Goal: Task Accomplishment & Management: Complete application form

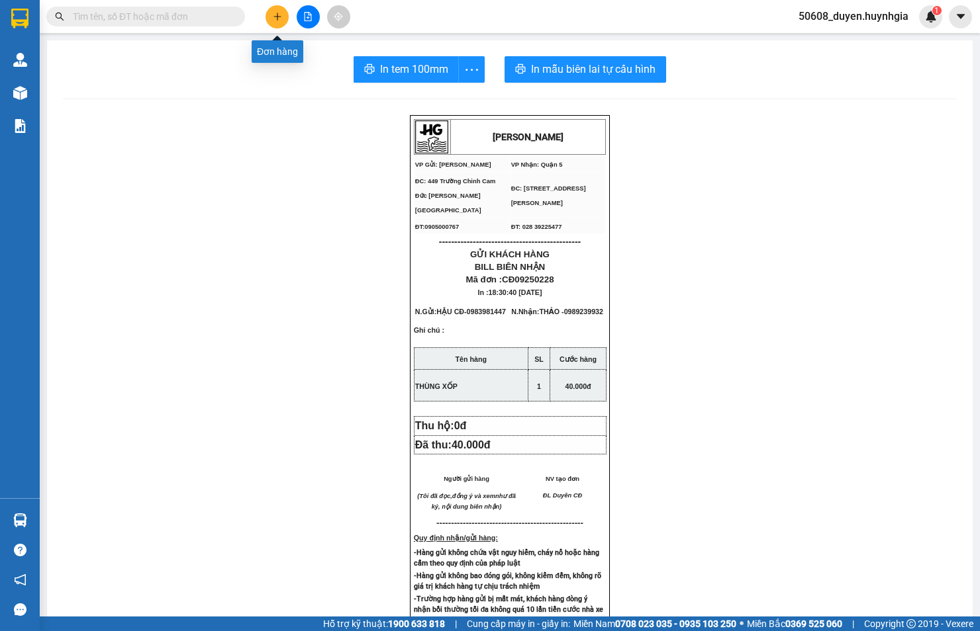
click at [276, 17] on icon "plus" at bounding box center [276, 16] width 7 height 1
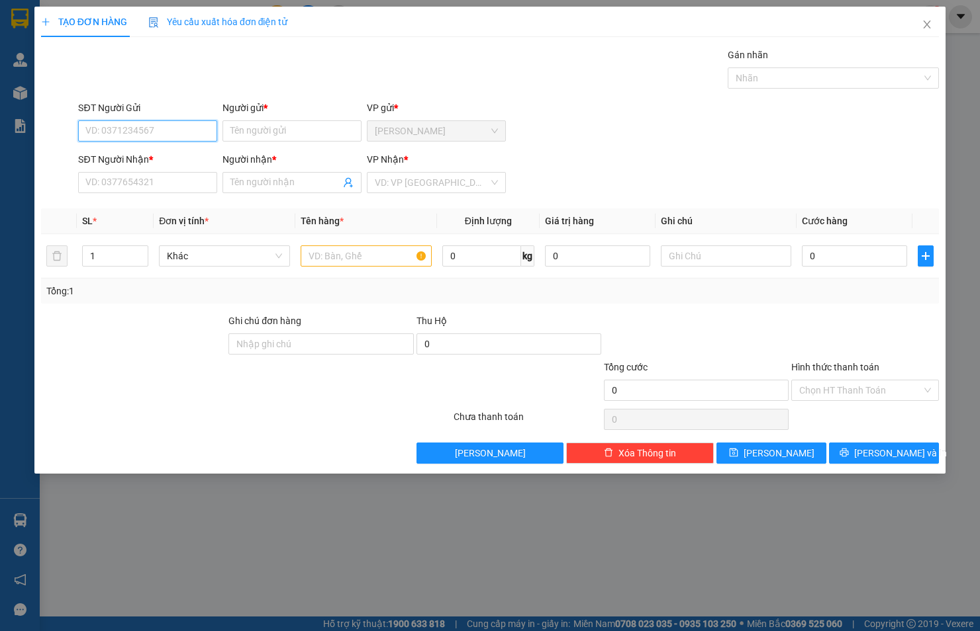
click at [171, 129] on input "SĐT Người Gửi" at bounding box center [147, 130] width 139 height 21
click at [167, 147] on div "0989789113 - SƠN" at bounding box center [147, 157] width 139 height 21
type input "0989789113"
type input "SƠN"
type input "0989789113"
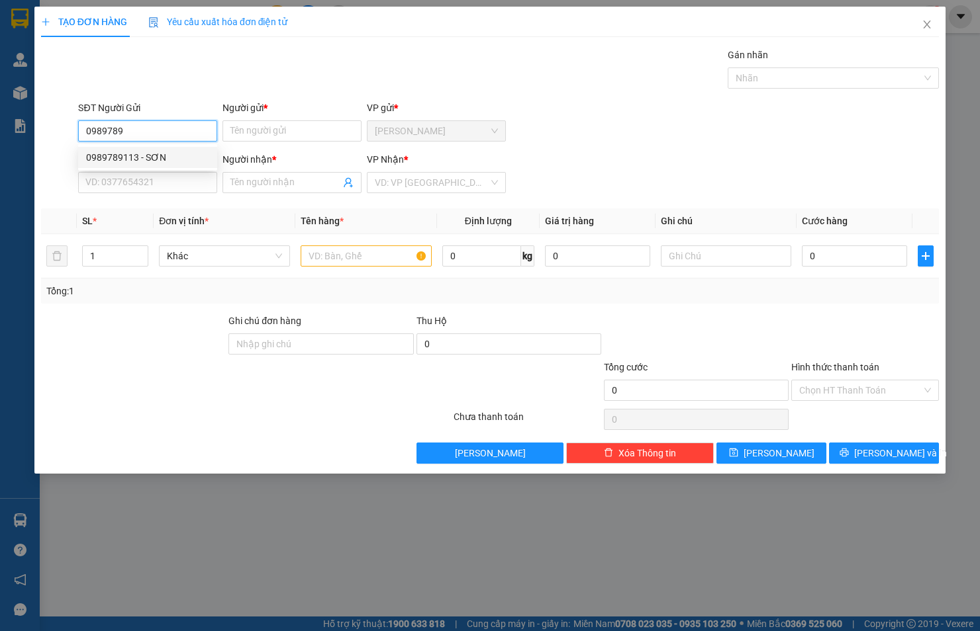
type input "SƠN"
type input "0989789113"
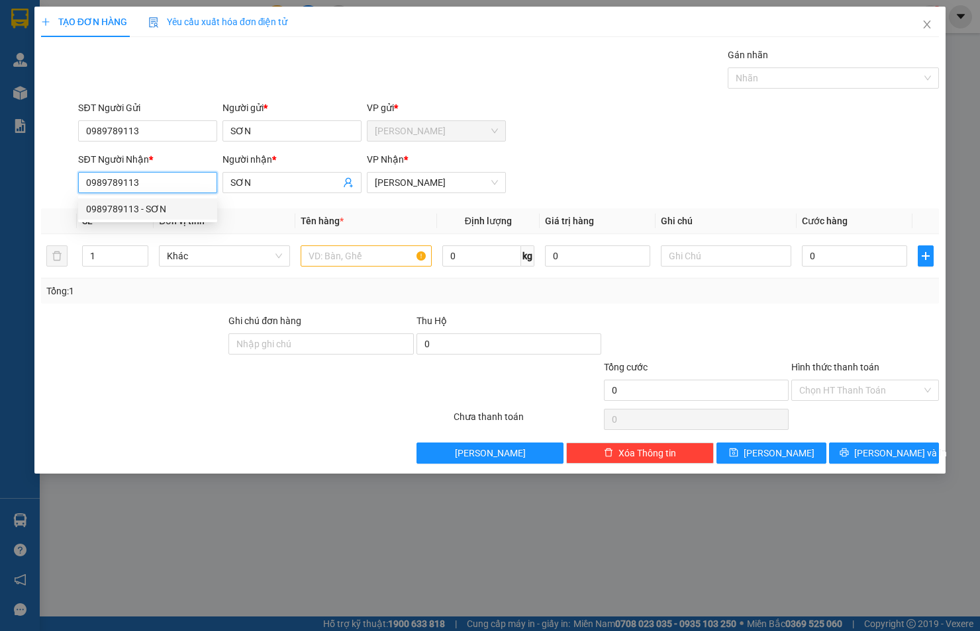
drag, startPoint x: 163, startPoint y: 180, endPoint x: 73, endPoint y: 188, distance: 89.7
click at [73, 188] on div "SĐT Người Nhận * 0989789113 Người nhận * SƠN VP Nhận * [PERSON_NAME]" at bounding box center [490, 175] width 900 height 46
click at [111, 222] on div "0899070813 - [PERSON_NAME]" at bounding box center [151, 230] width 146 height 21
type input "0899070813"
type input "[PERSON_NAME]"
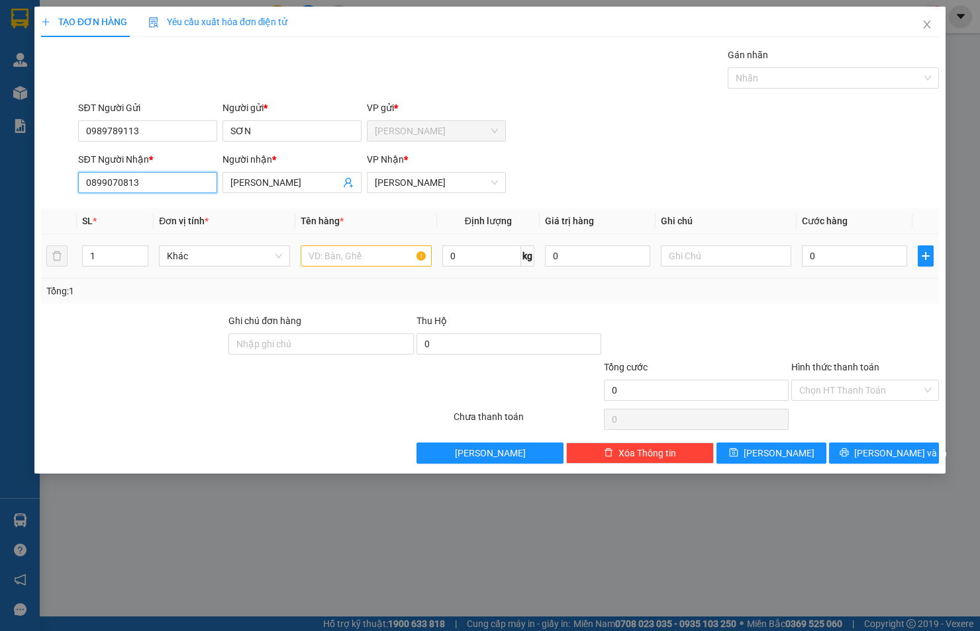
type input "0899070813"
click at [367, 253] on input "text" at bounding box center [365, 256] width 131 height 21
type input "h"
type input "HỘP"
click at [837, 258] on input "0" at bounding box center [853, 256] width 105 height 21
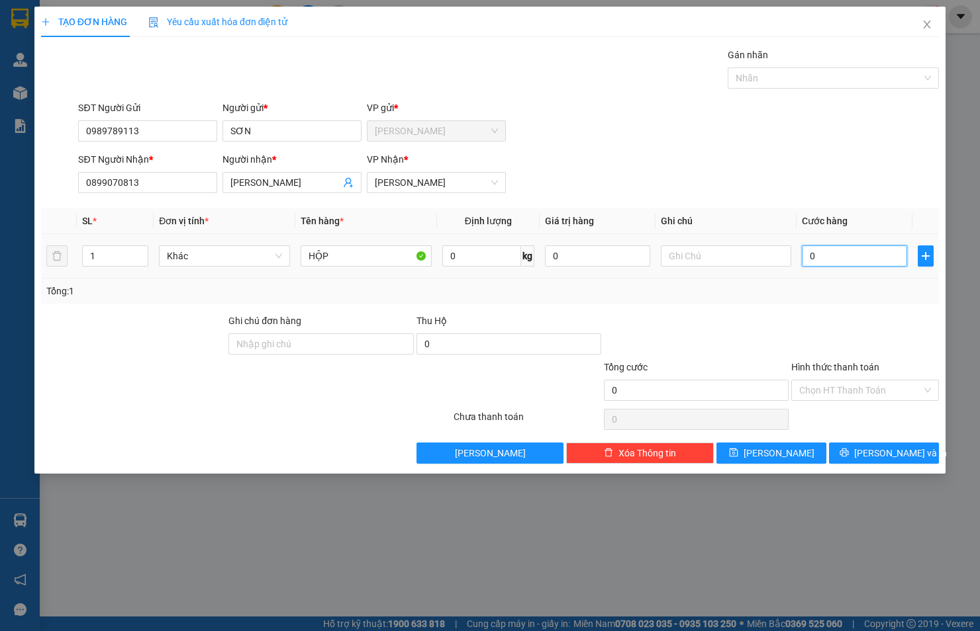
type input "2"
type input "20"
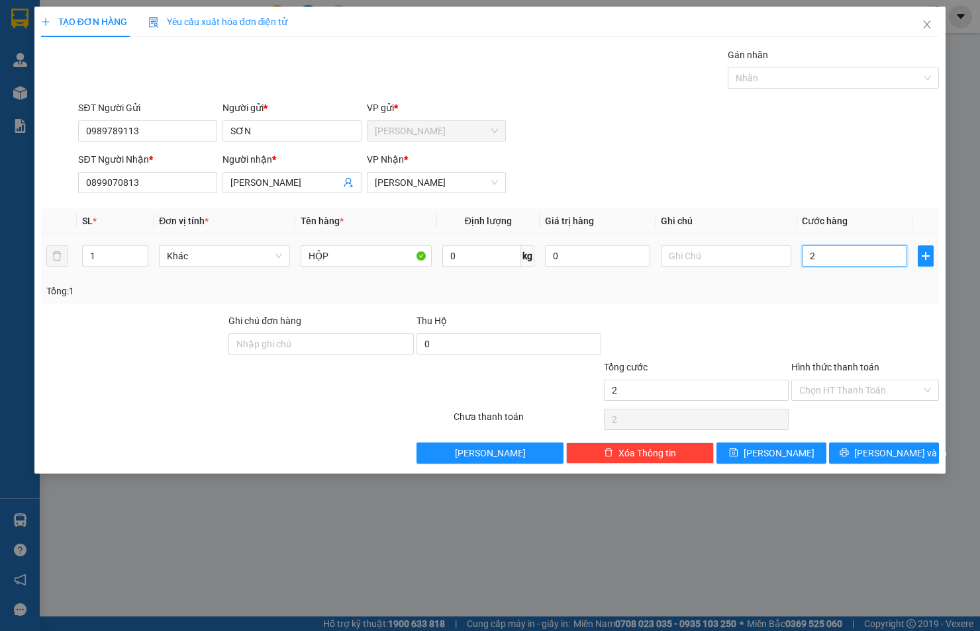
type input "20"
type input "20.000"
click at [837, 391] on input "Hình thức thanh toán" at bounding box center [860, 391] width 122 height 20
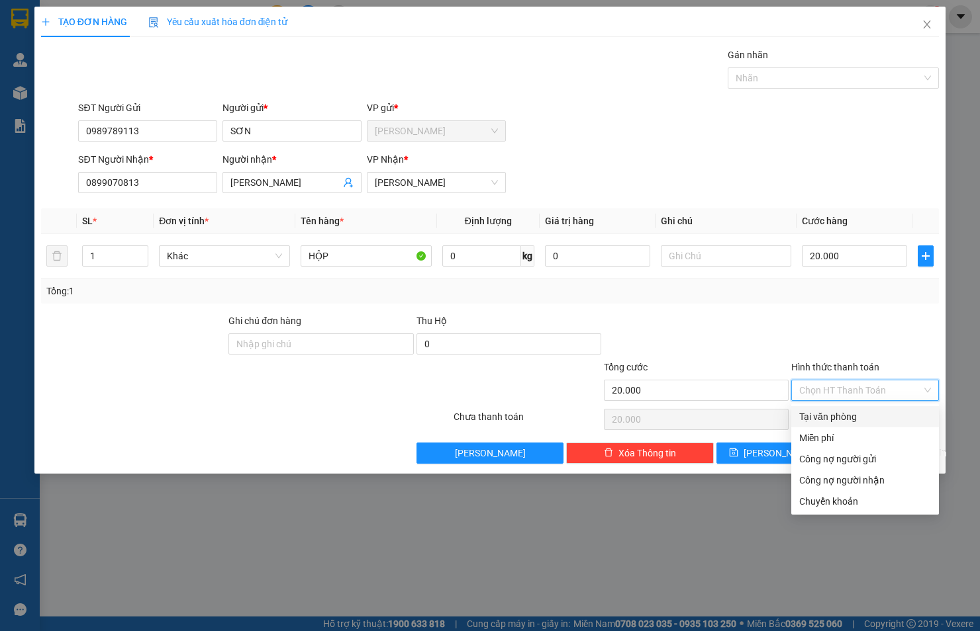
click at [849, 415] on div "Tại văn phòng" at bounding box center [865, 417] width 132 height 15
type input "0"
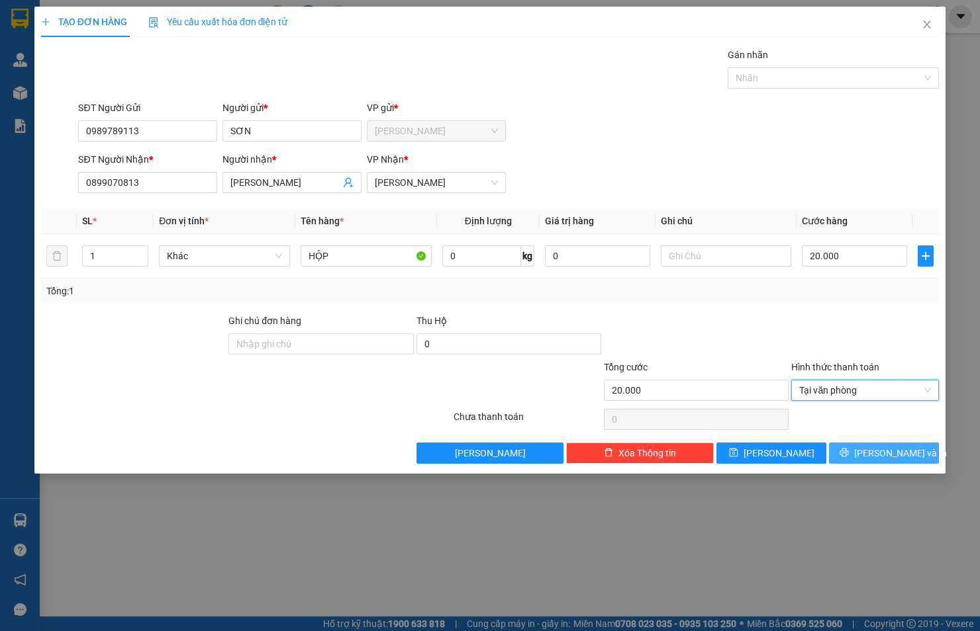
click at [868, 452] on button "[PERSON_NAME] và In" at bounding box center [884, 453] width 110 height 21
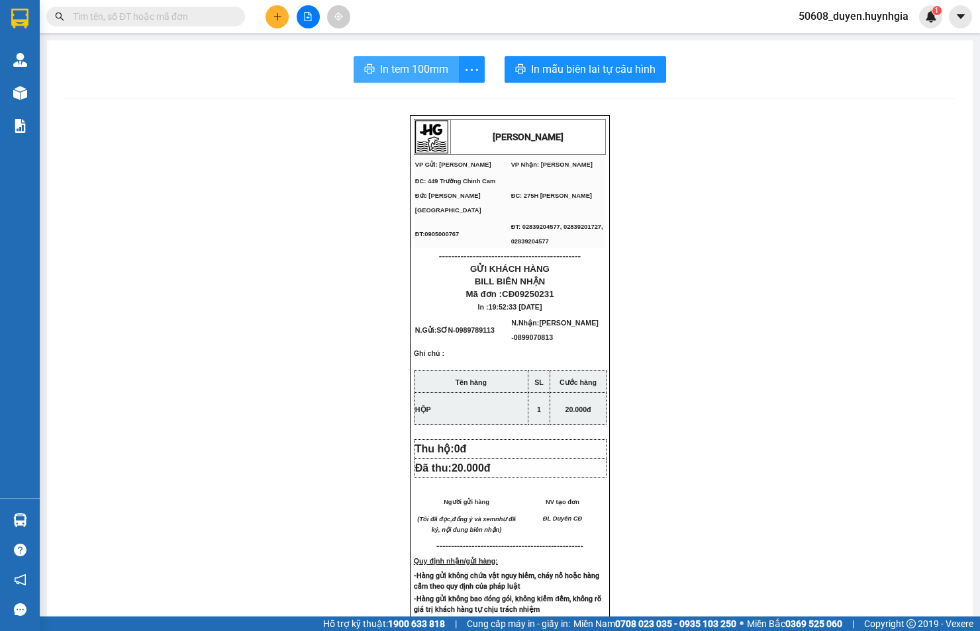
click at [406, 68] on span "In tem 100mm" at bounding box center [414, 69] width 68 height 17
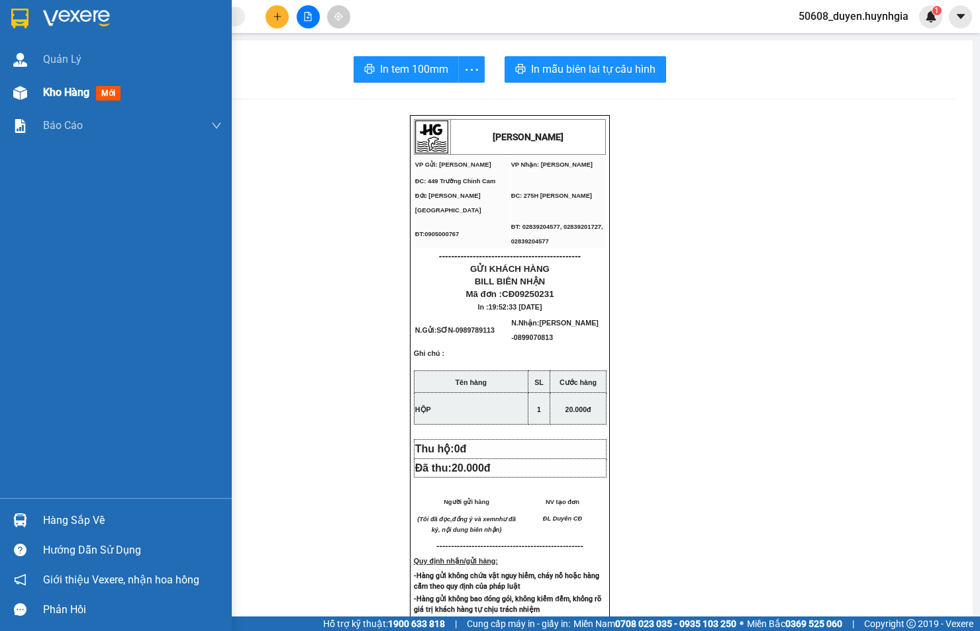
click at [25, 87] on img at bounding box center [20, 93] width 14 height 14
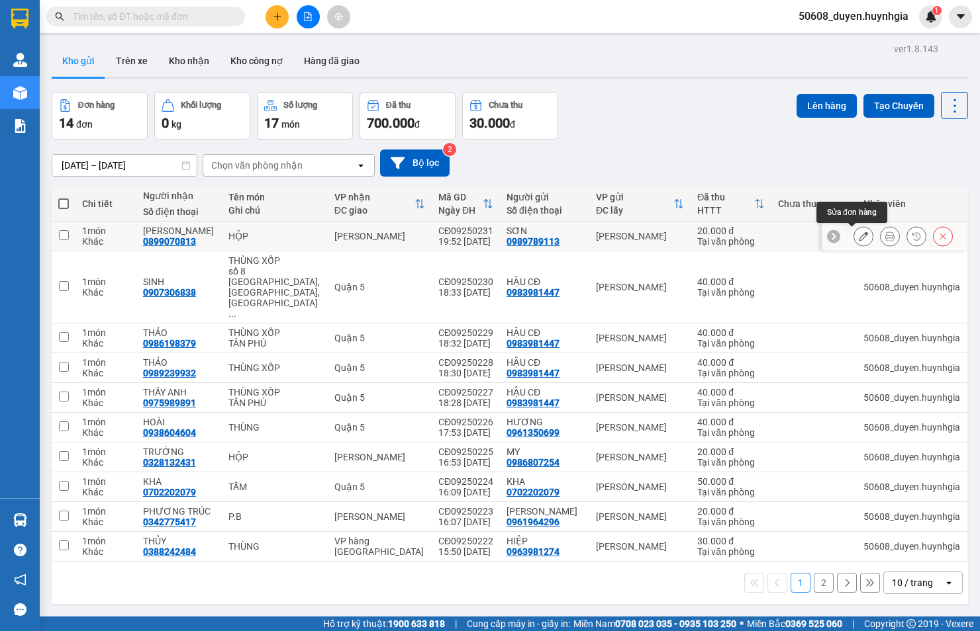
click at [858, 239] on icon at bounding box center [862, 236] width 9 height 9
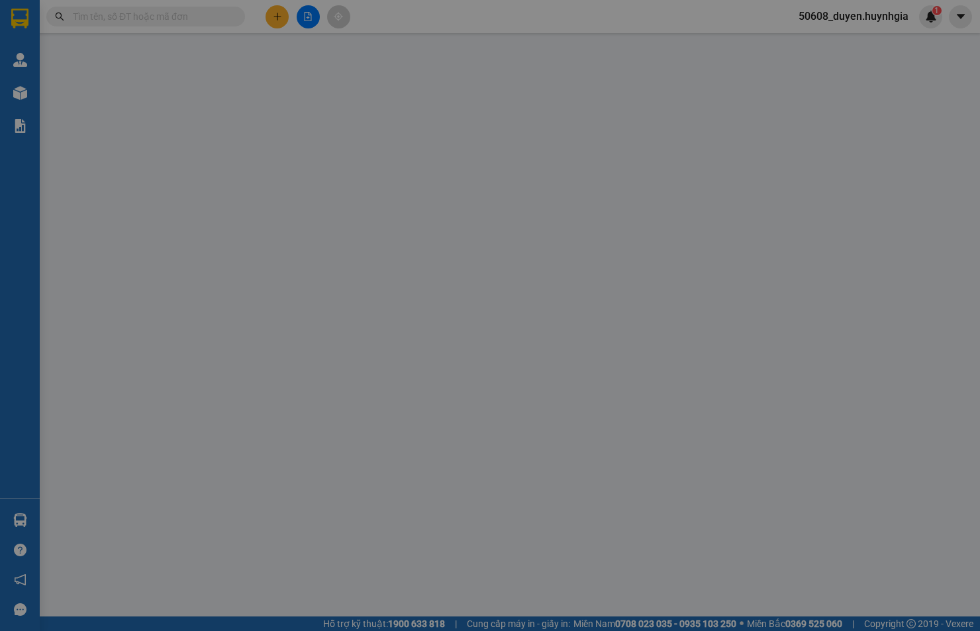
type input "0989789113"
type input "SƠN"
type input "0899070813"
type input "[PERSON_NAME]"
type input "20.000"
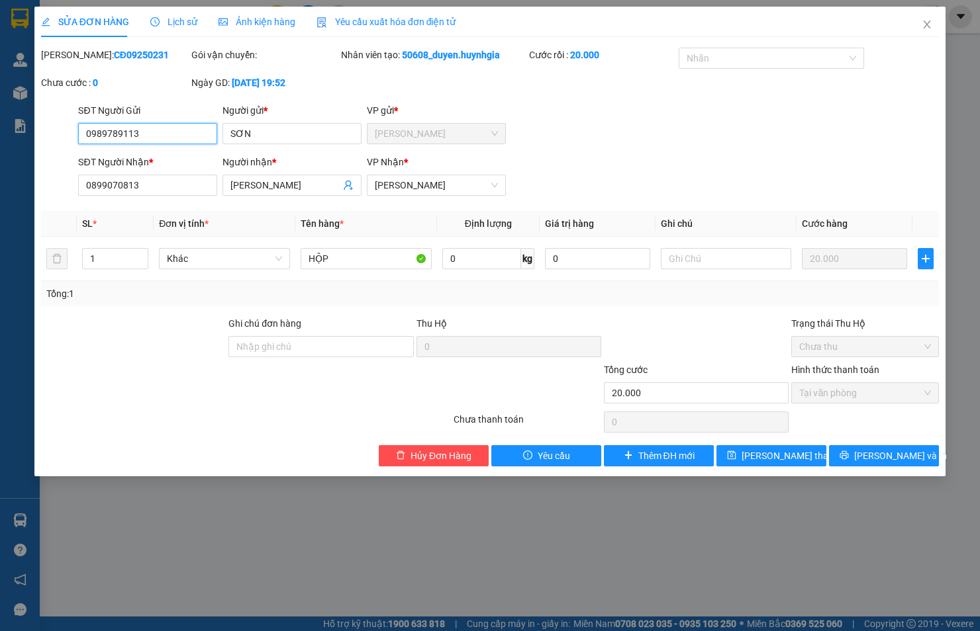
drag, startPoint x: 158, startPoint y: 127, endPoint x: 46, endPoint y: 139, distance: 111.8
click at [46, 139] on div "SĐT Người Gửi 0989789113 0989789113 Người gửi * [PERSON_NAME] VP gửi * [PERSON_…" at bounding box center [490, 126] width 900 height 46
click at [468, 457] on span "Hủy Đơn Hàng" at bounding box center [440, 456] width 61 height 15
click at [146, 135] on input "093593" at bounding box center [147, 133] width 139 height 21
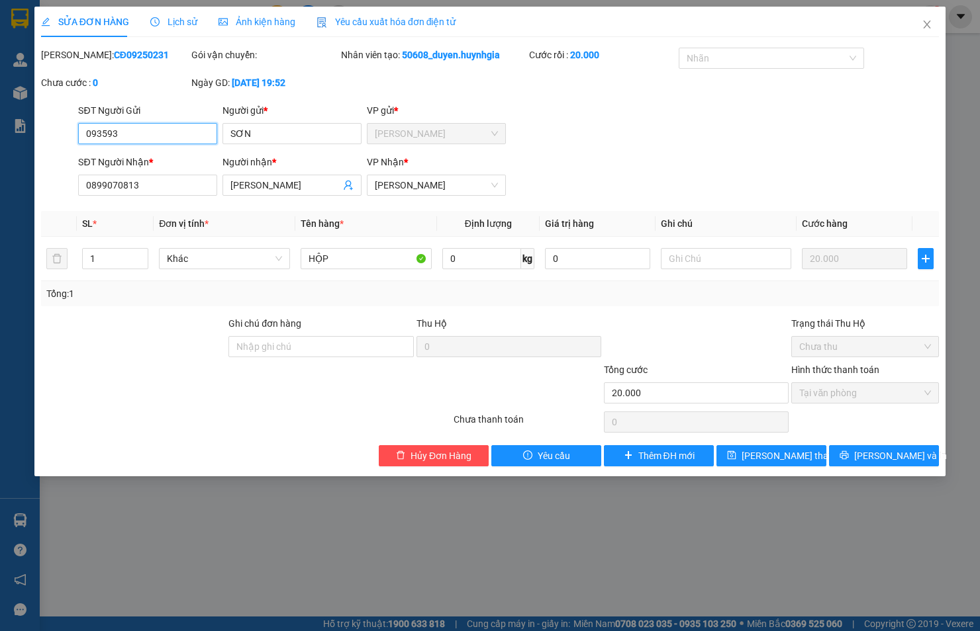
paste input "7296"
type input "0935937296"
drag, startPoint x: 255, startPoint y: 134, endPoint x: 221, endPoint y: 136, distance: 34.5
click at [221, 136] on div "Người gửi * SƠN" at bounding box center [292, 126] width 144 height 46
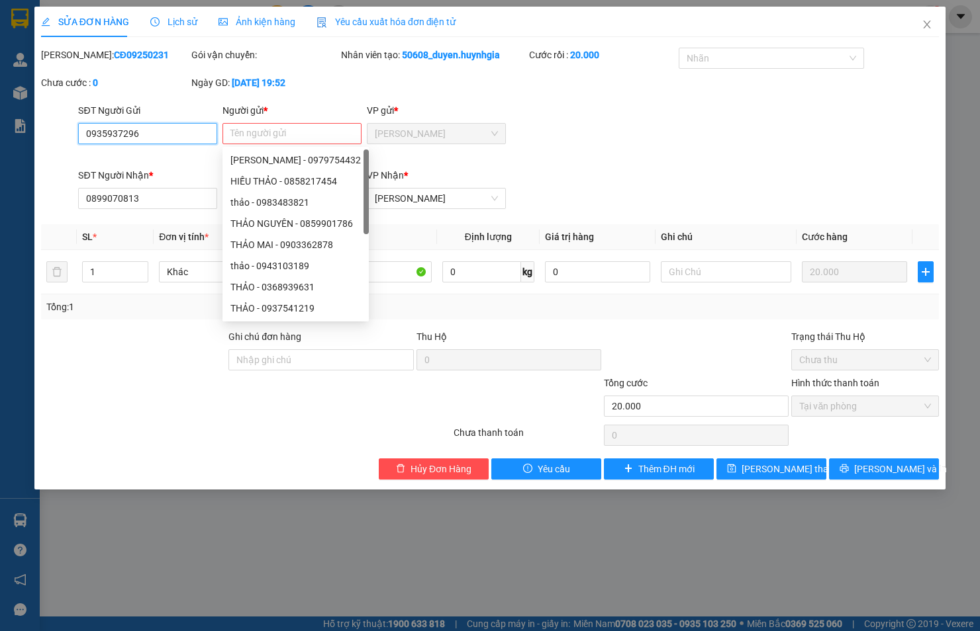
click at [175, 136] on input "0935937296" at bounding box center [147, 133] width 139 height 21
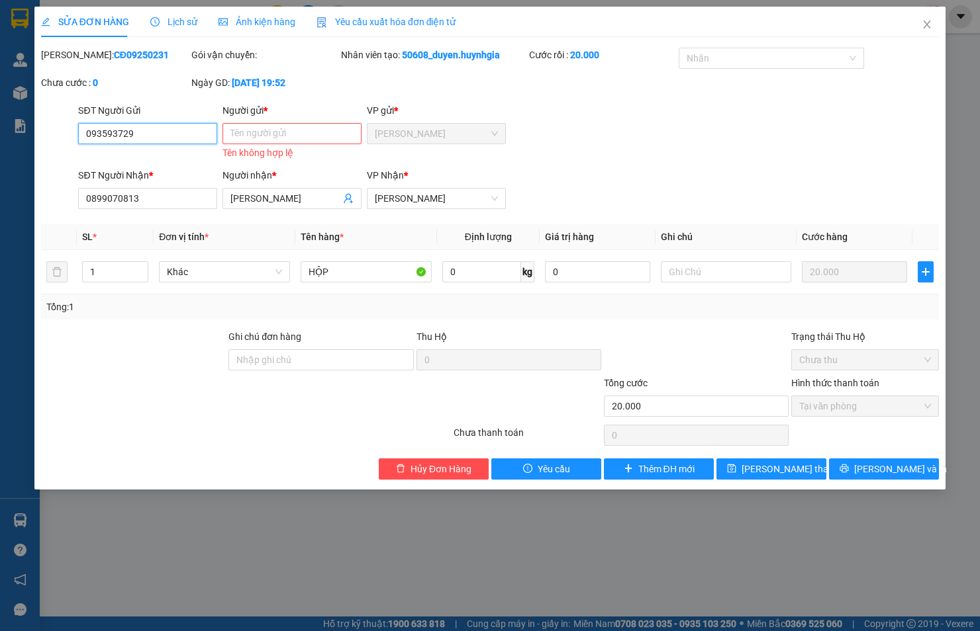
type input "0935937296"
click at [252, 130] on input "Người gửi *" at bounding box center [291, 133] width 139 height 21
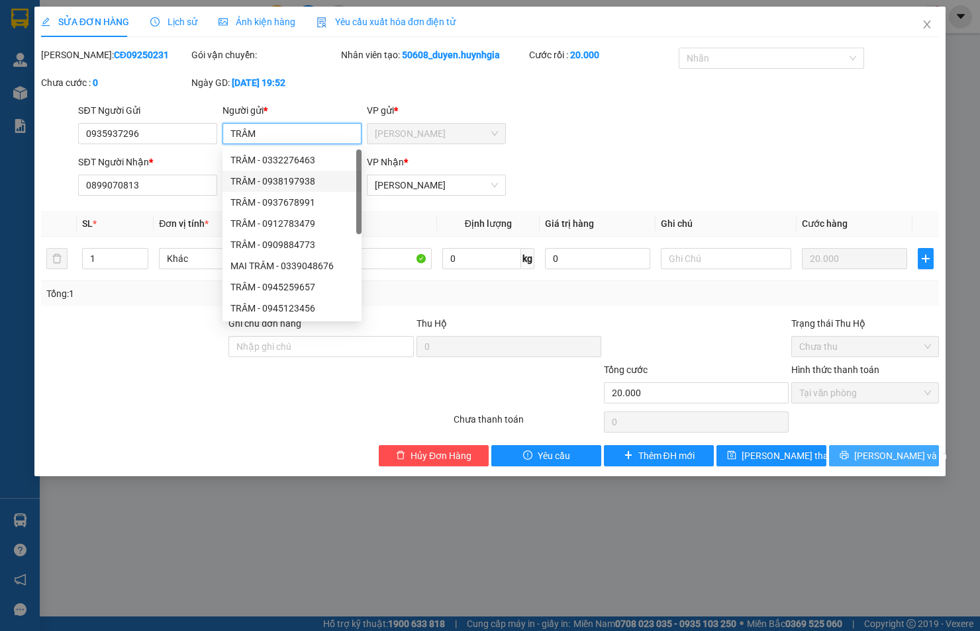
type input "TRÂM"
click at [854, 459] on button "[PERSON_NAME] và In" at bounding box center [884, 455] width 110 height 21
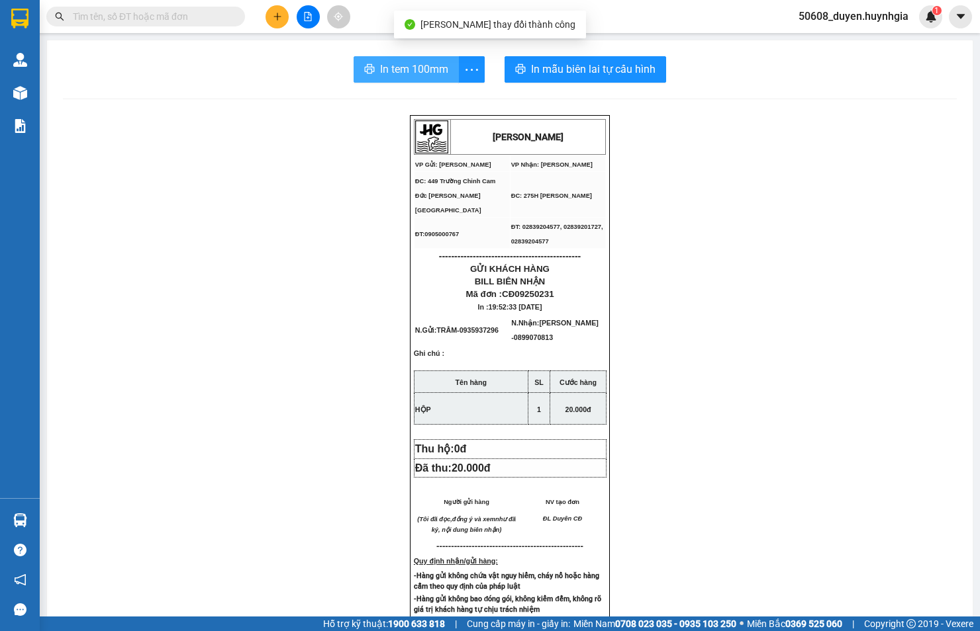
click at [400, 73] on span "In tem 100mm" at bounding box center [414, 69] width 68 height 17
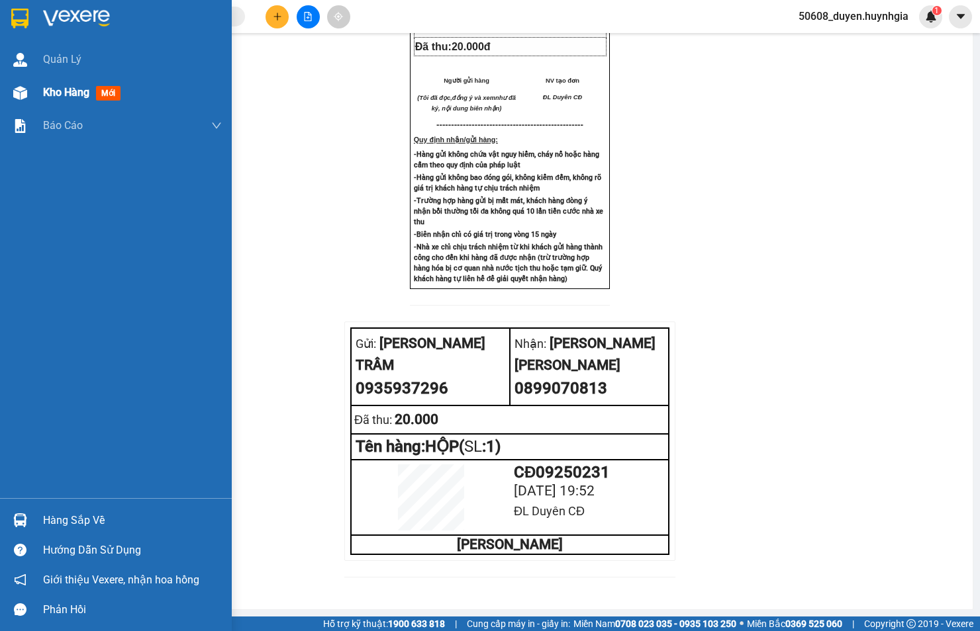
click at [43, 95] on span "Kho hàng" at bounding box center [66, 92] width 46 height 13
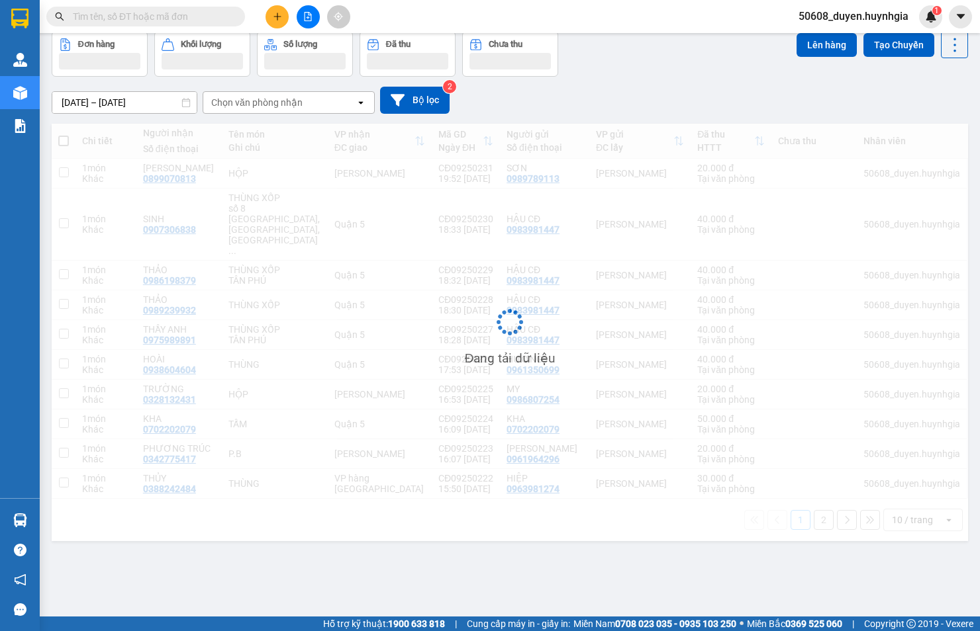
scroll to position [61, 0]
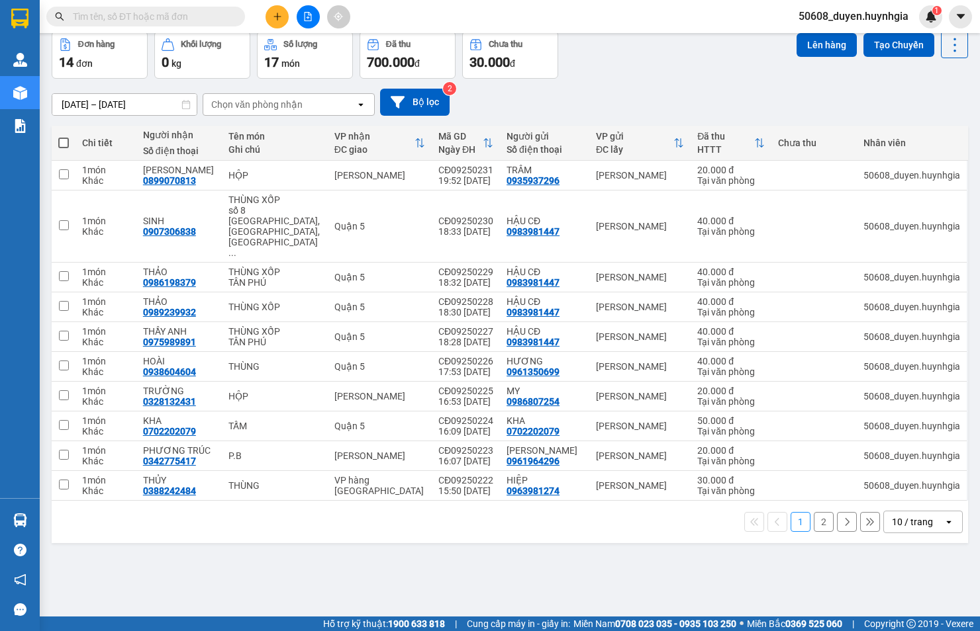
click at [64, 140] on span at bounding box center [63, 143] width 11 height 11
click at [64, 136] on input "checkbox" at bounding box center [64, 136] width 0 height 0
checkbox input "true"
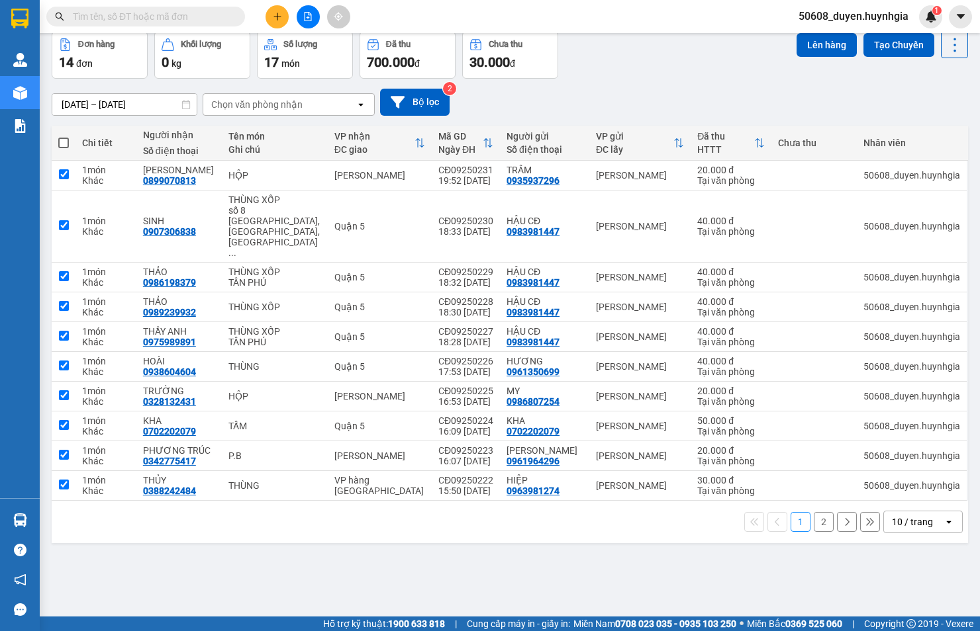
checkbox input "true"
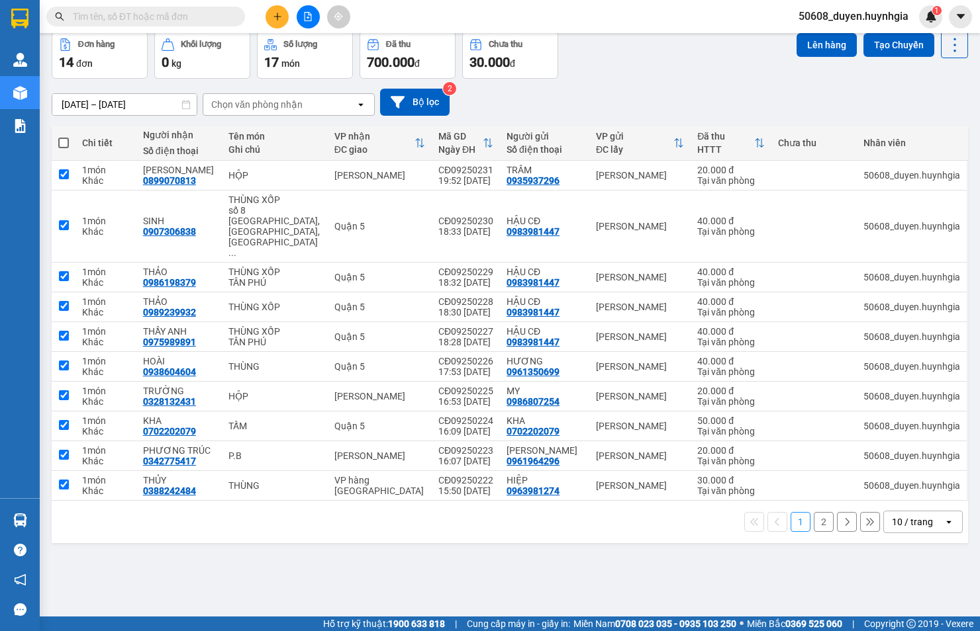
checkbox input "true"
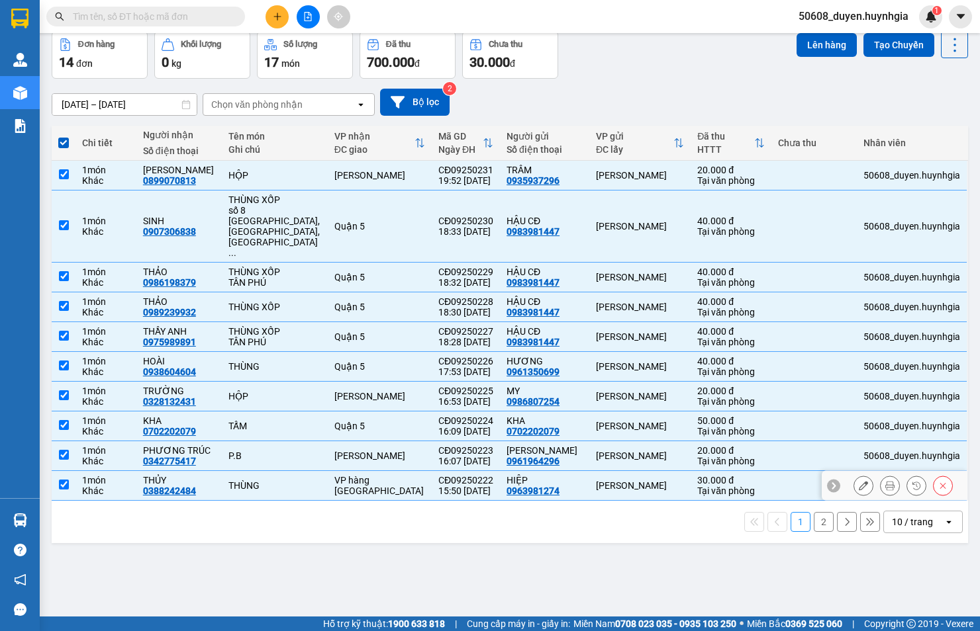
click at [60, 480] on input "checkbox" at bounding box center [64, 485] width 10 height 10
checkbox input "false"
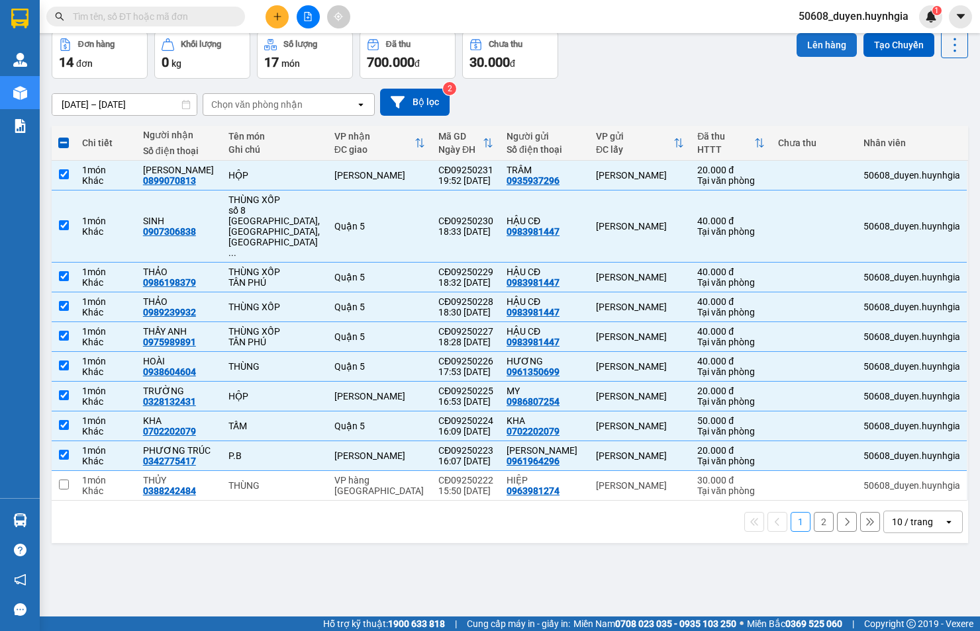
click at [803, 46] on button "Lên hàng" at bounding box center [826, 45] width 60 height 24
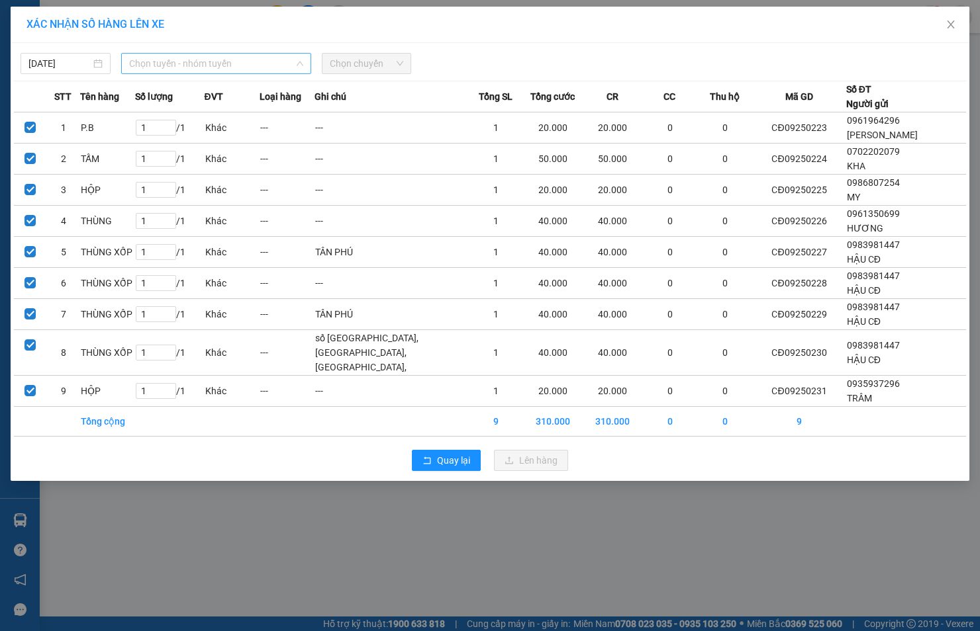
click at [136, 57] on span "Chọn tuyến - nhóm tuyến" at bounding box center [216, 64] width 174 height 20
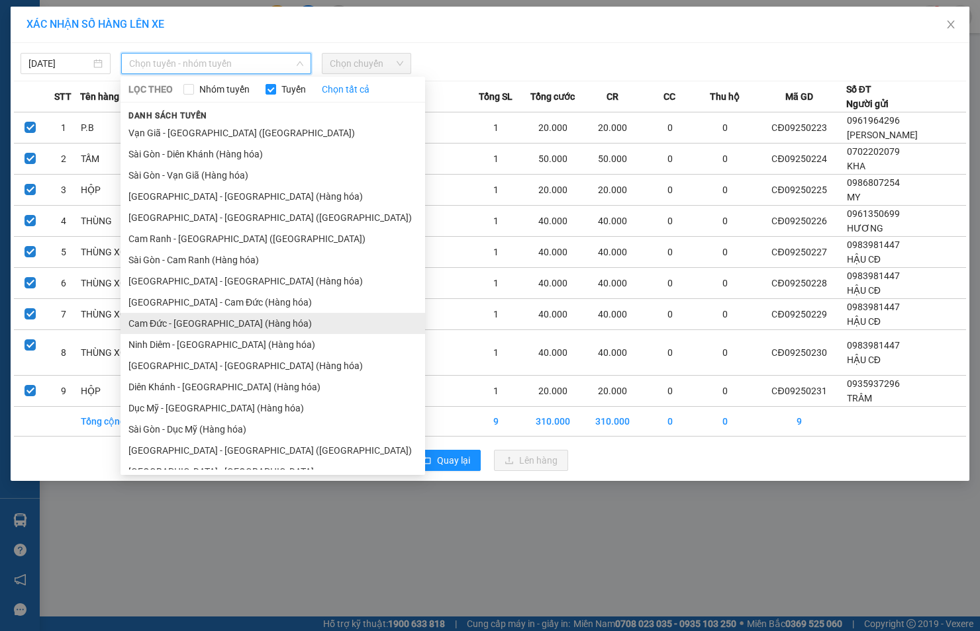
click at [179, 322] on li "Cam Đức - [GEOGRAPHIC_DATA] (Hàng hóa)" at bounding box center [272, 323] width 304 height 21
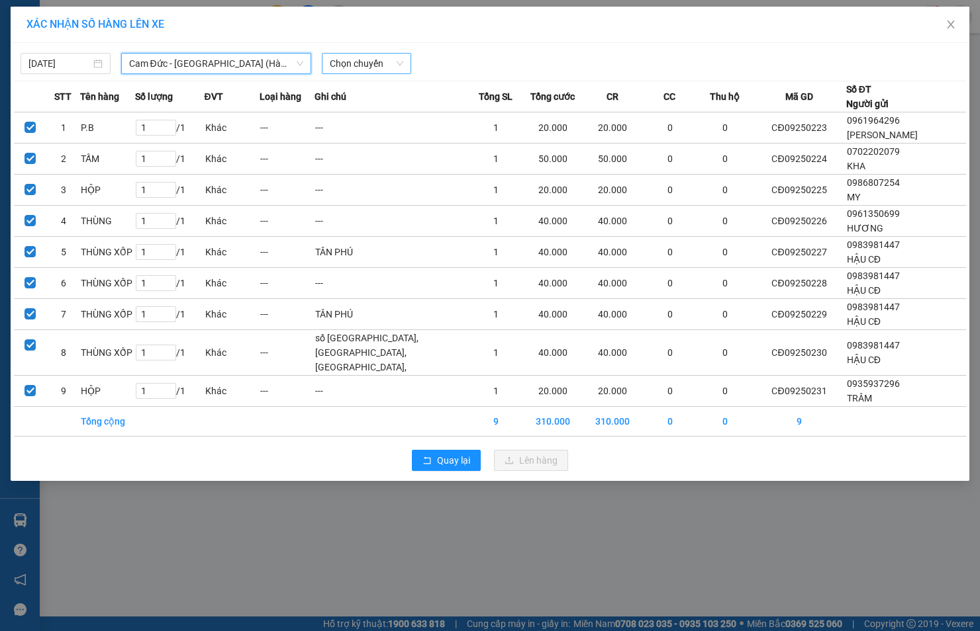
click at [355, 62] on span "Chọn chuyến" at bounding box center [367, 64] width 74 height 20
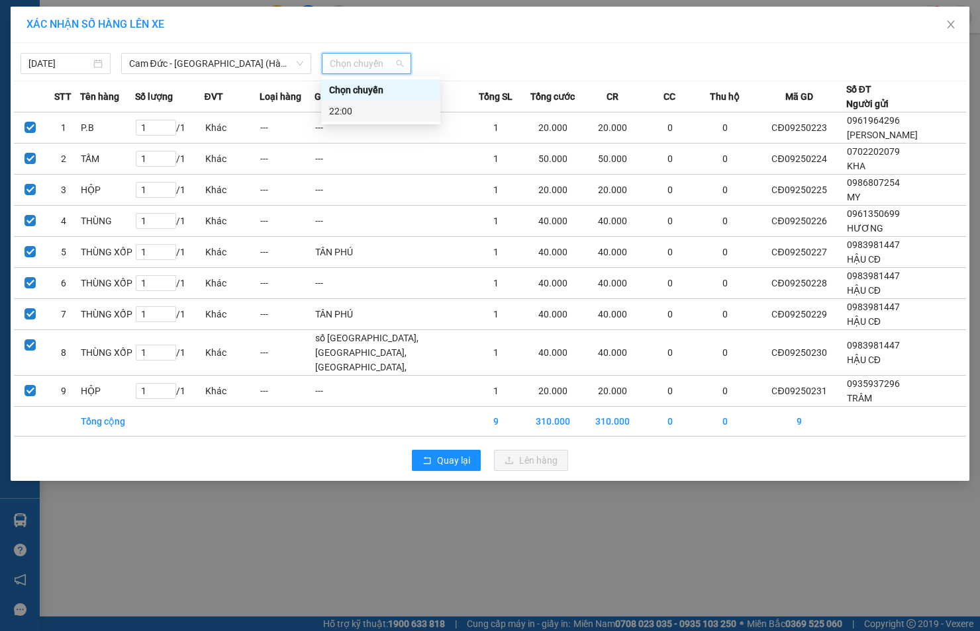
click at [338, 109] on div "22:00" at bounding box center [380, 111] width 103 height 15
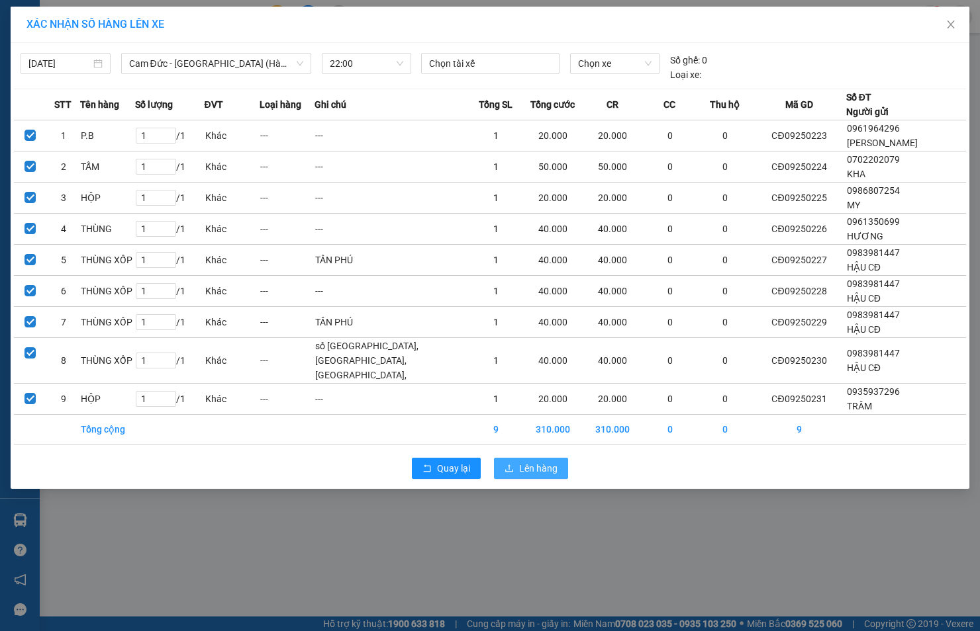
click at [520, 472] on span "Lên hàng" at bounding box center [538, 468] width 38 height 15
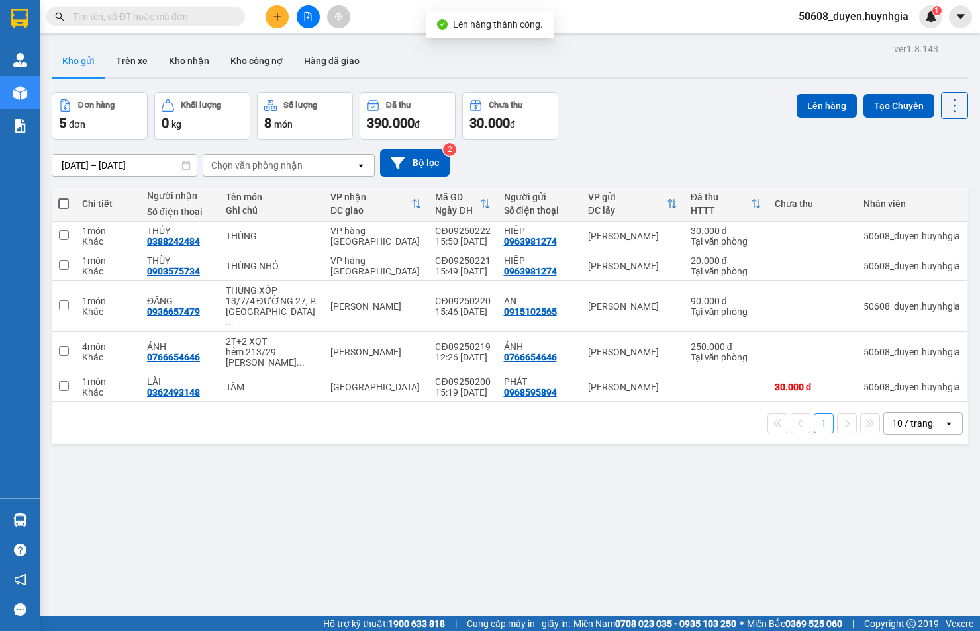
click at [66, 204] on span at bounding box center [63, 204] width 11 height 11
click at [64, 197] on input "checkbox" at bounding box center [64, 197] width 0 height 0
checkbox input "true"
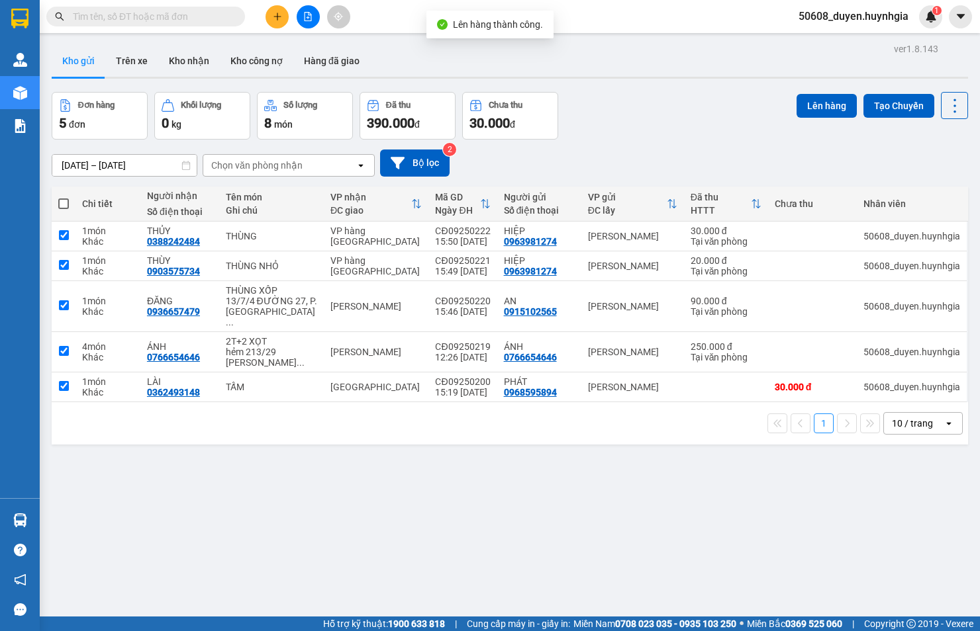
checkbox input "true"
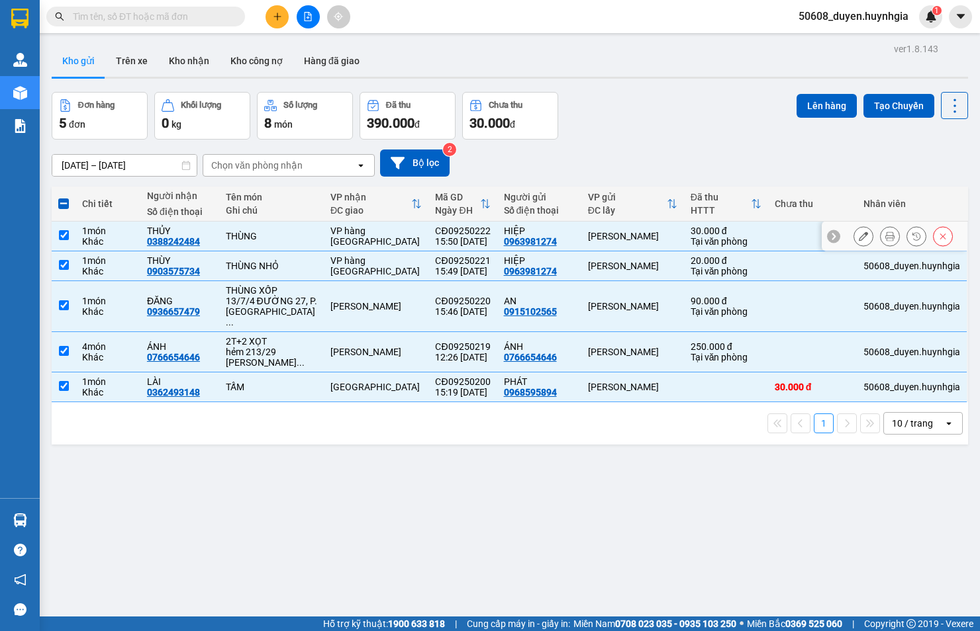
click at [63, 235] on input "checkbox" at bounding box center [64, 235] width 10 height 10
checkbox input "false"
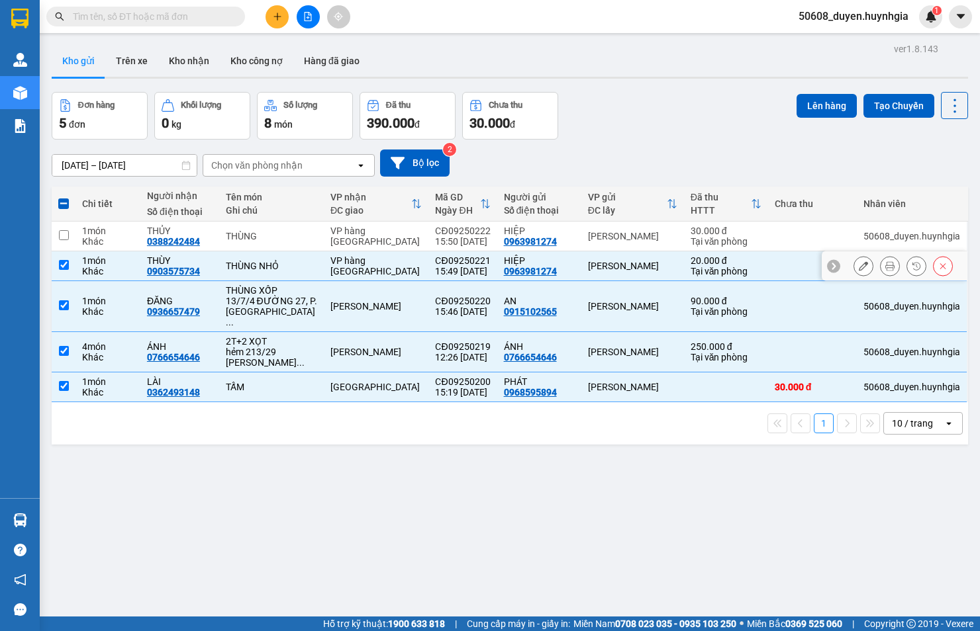
click at [66, 265] on input "checkbox" at bounding box center [64, 265] width 10 height 10
checkbox input "false"
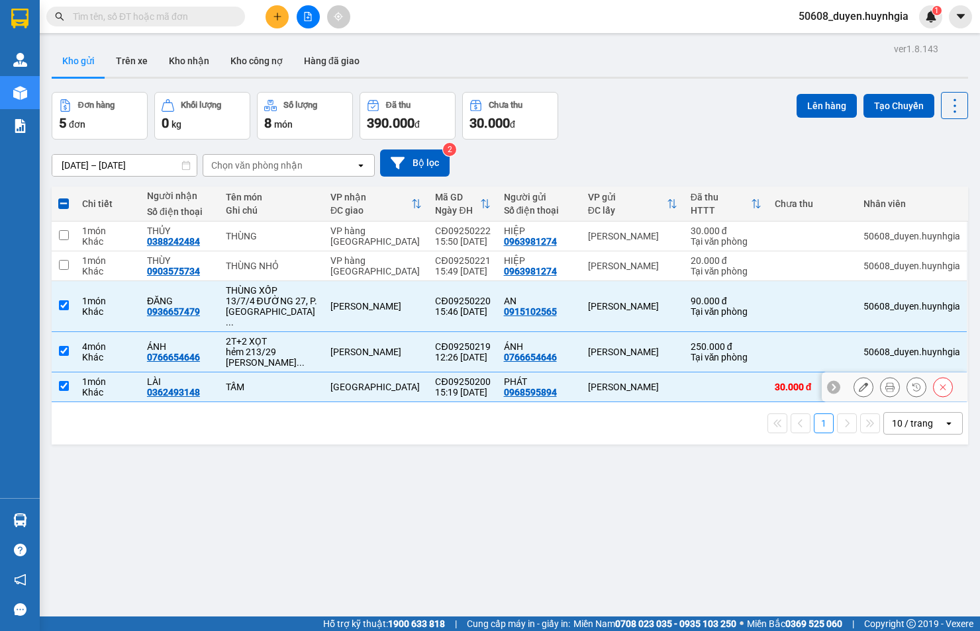
click at [60, 381] on input "checkbox" at bounding box center [64, 386] width 10 height 10
checkbox input "false"
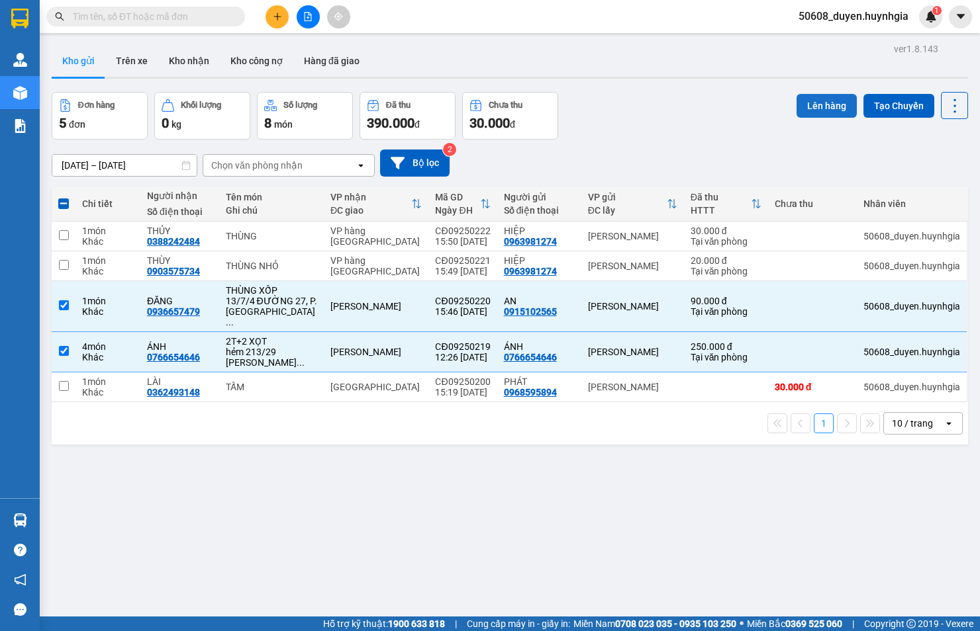
click at [809, 114] on button "Lên hàng" at bounding box center [826, 106] width 60 height 24
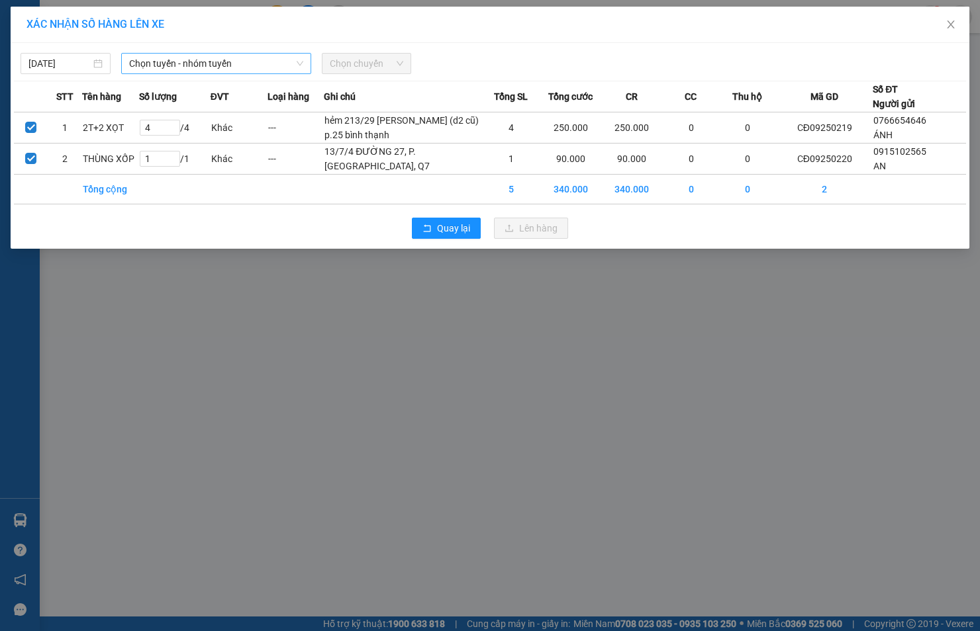
click at [224, 63] on span "Chọn tuyến - nhóm tuyến" at bounding box center [216, 64] width 174 height 20
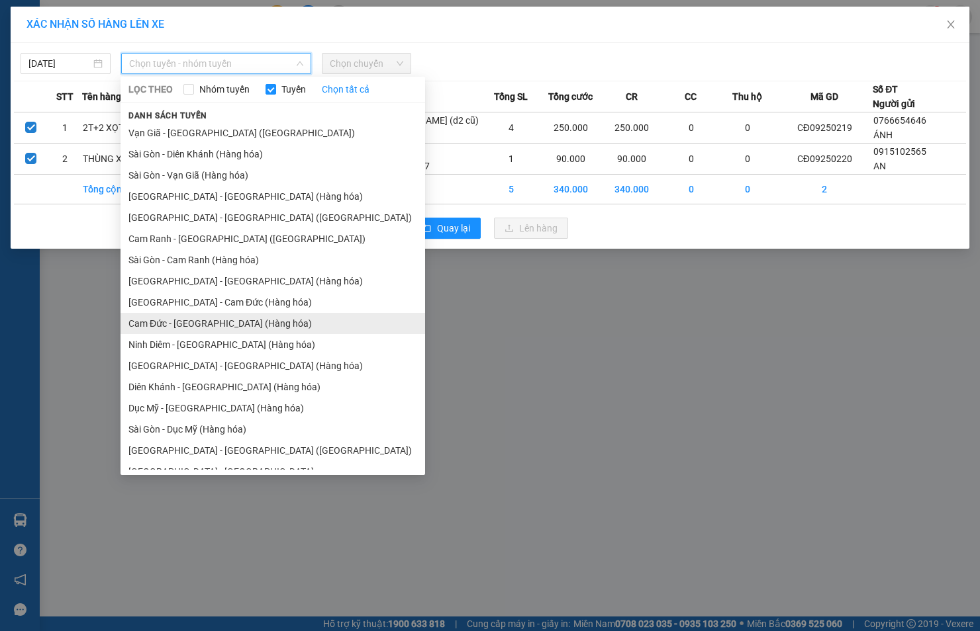
click at [161, 322] on li "Cam Đức - [GEOGRAPHIC_DATA] (Hàng hóa)" at bounding box center [272, 323] width 304 height 21
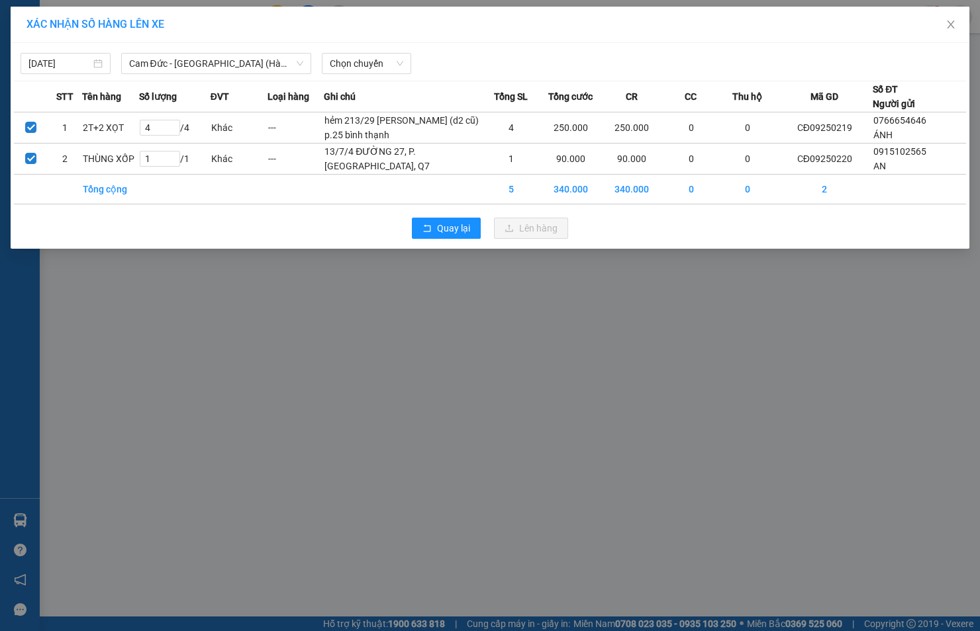
click at [363, 50] on div "[DATE] Cam Đức - [GEOGRAPHIC_DATA] ([GEOGRAPHIC_DATA]) LỌC THEO Nhóm tuyến Tuyế…" at bounding box center [490, 60] width 952 height 28
click at [363, 60] on span "Chọn chuyến" at bounding box center [367, 64] width 74 height 20
click at [359, 107] on div "22:00" at bounding box center [380, 111] width 103 height 15
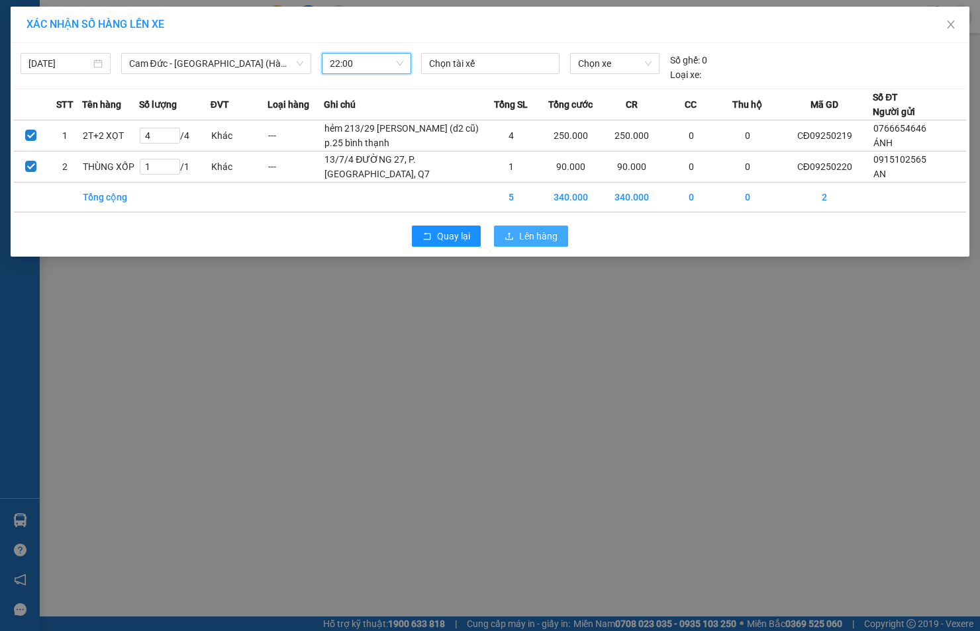
click at [523, 244] on span "Lên hàng" at bounding box center [538, 236] width 38 height 15
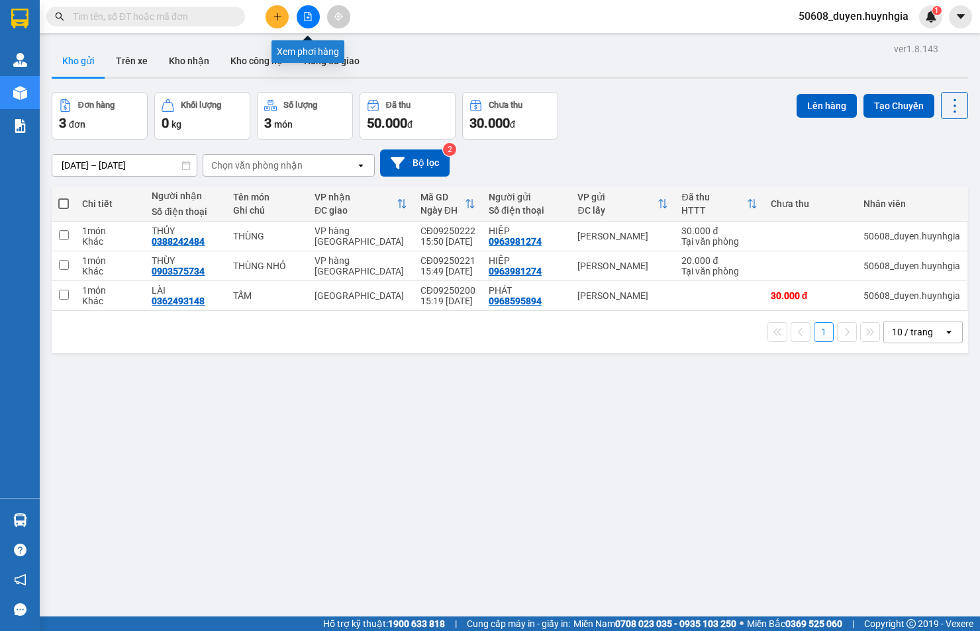
click at [305, 17] on icon "file-add" at bounding box center [307, 16] width 9 height 9
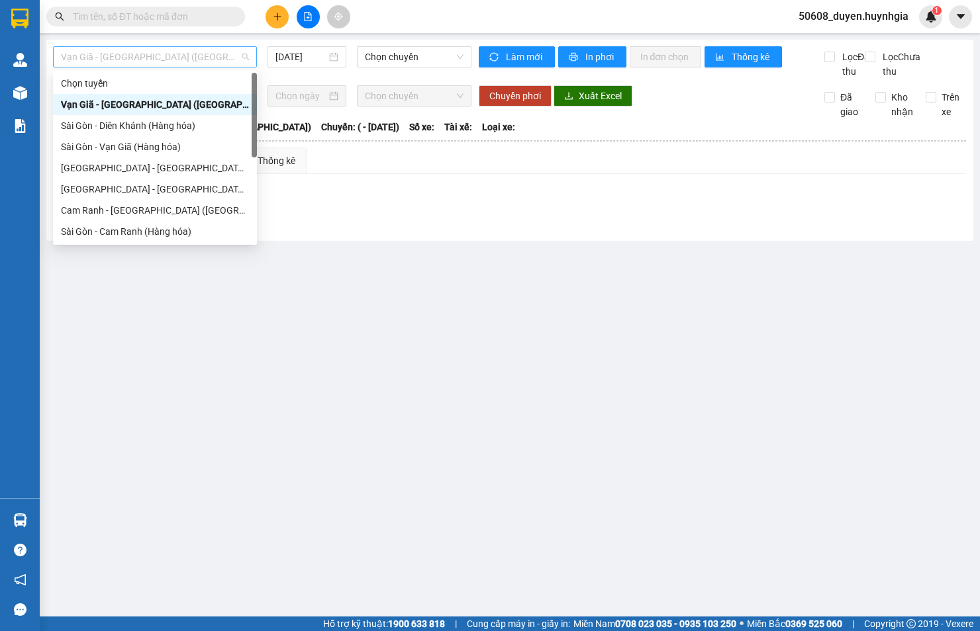
click at [167, 62] on span "Vạn Giã - [GEOGRAPHIC_DATA] ([GEOGRAPHIC_DATA])" at bounding box center [155, 57] width 188 height 20
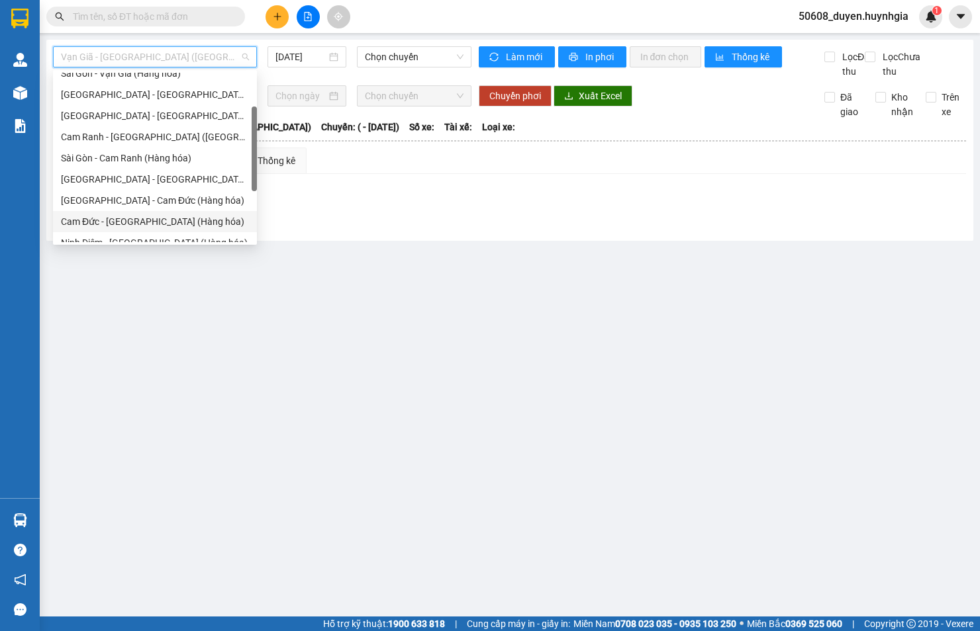
click at [111, 224] on div "Cam Đức - [GEOGRAPHIC_DATA] (Hàng hóa)" at bounding box center [155, 221] width 188 height 15
type input "[DATE]"
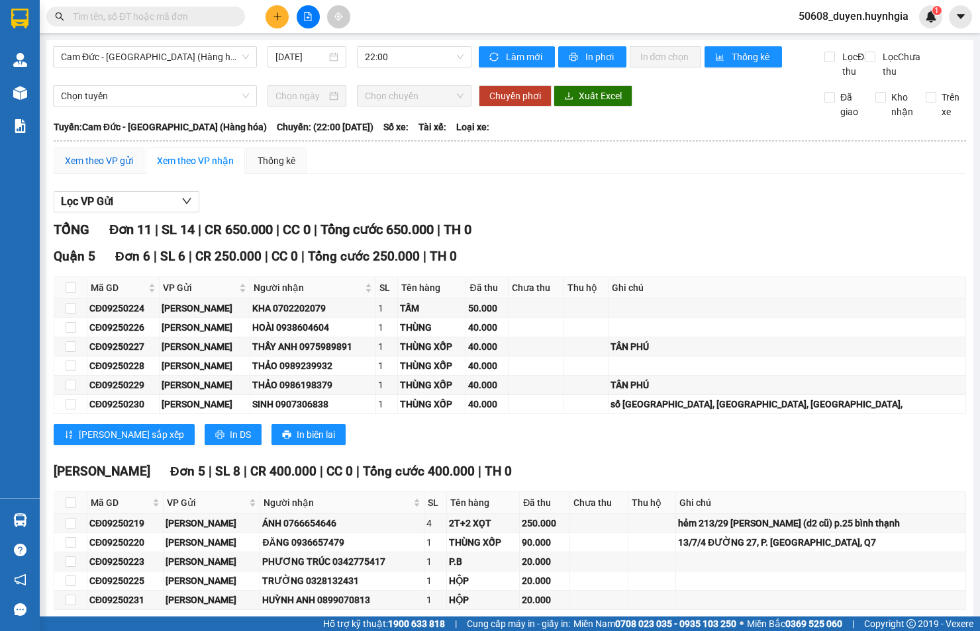
click at [83, 168] on div "Xem theo VP gửi" at bounding box center [99, 161] width 68 height 15
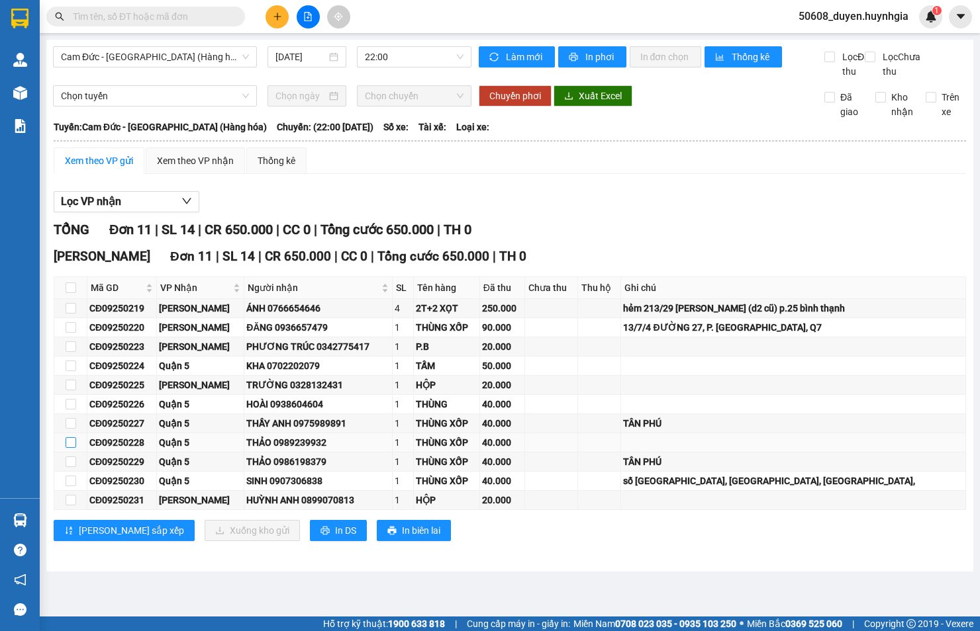
click at [68, 448] on input "checkbox" at bounding box center [71, 442] width 11 height 11
checkbox input "true"
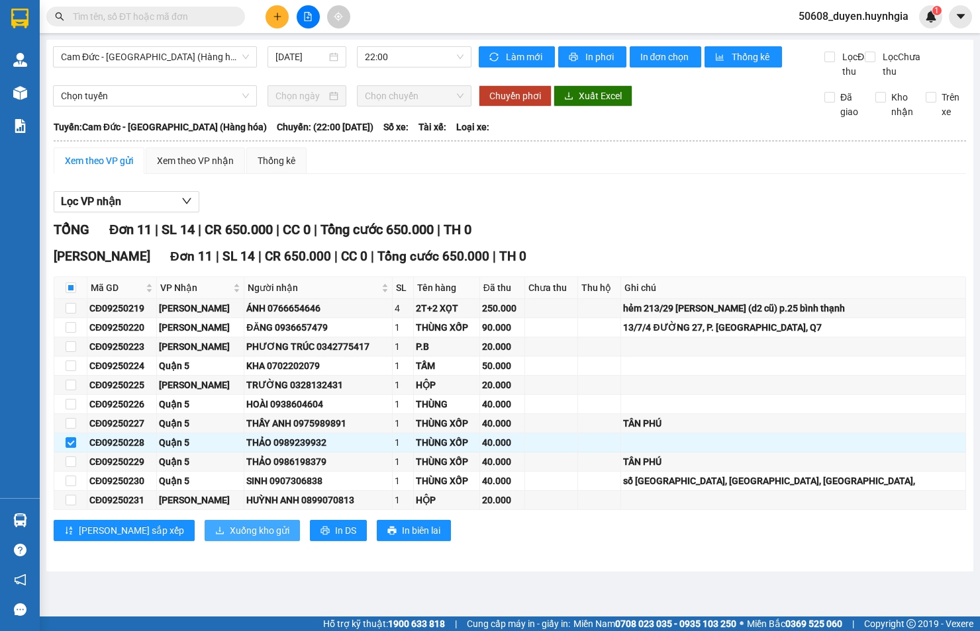
click at [230, 538] on span "Xuống kho gửi" at bounding box center [260, 531] width 60 height 15
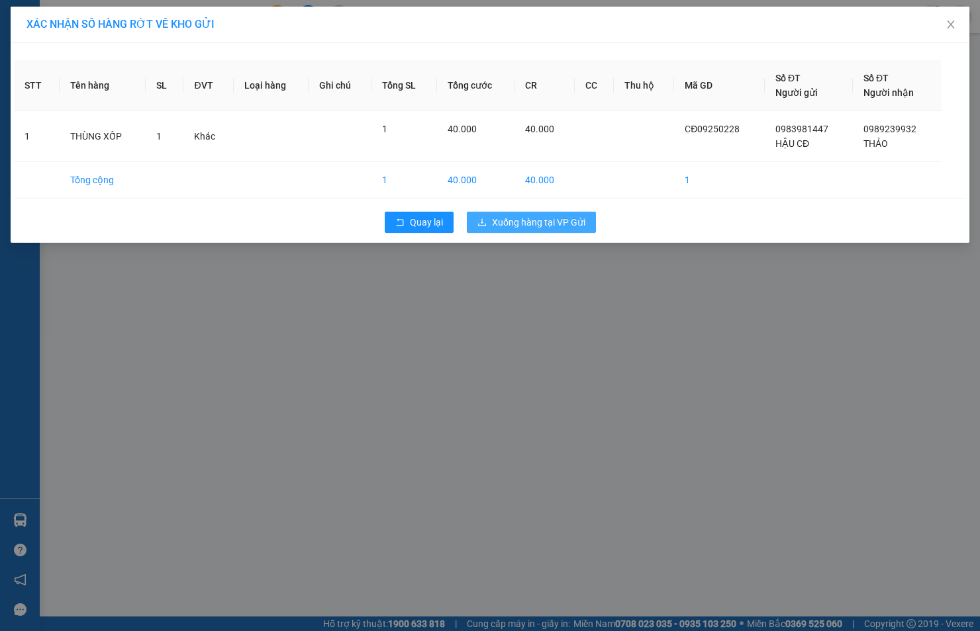
click at [573, 222] on span "Xuống hàng tại VP Gửi" at bounding box center [538, 222] width 93 height 15
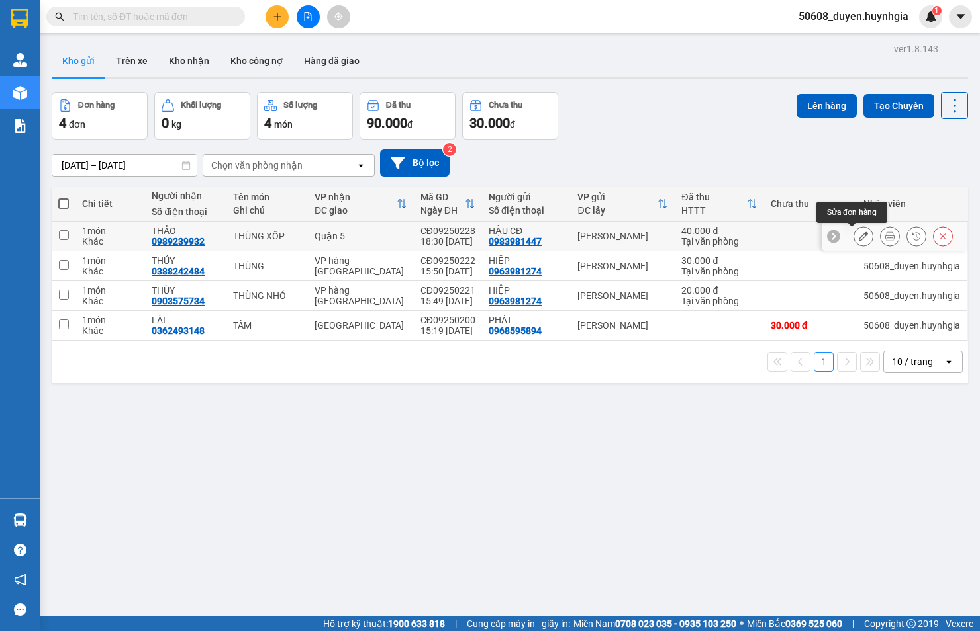
click at [858, 240] on icon at bounding box center [862, 236] width 9 height 9
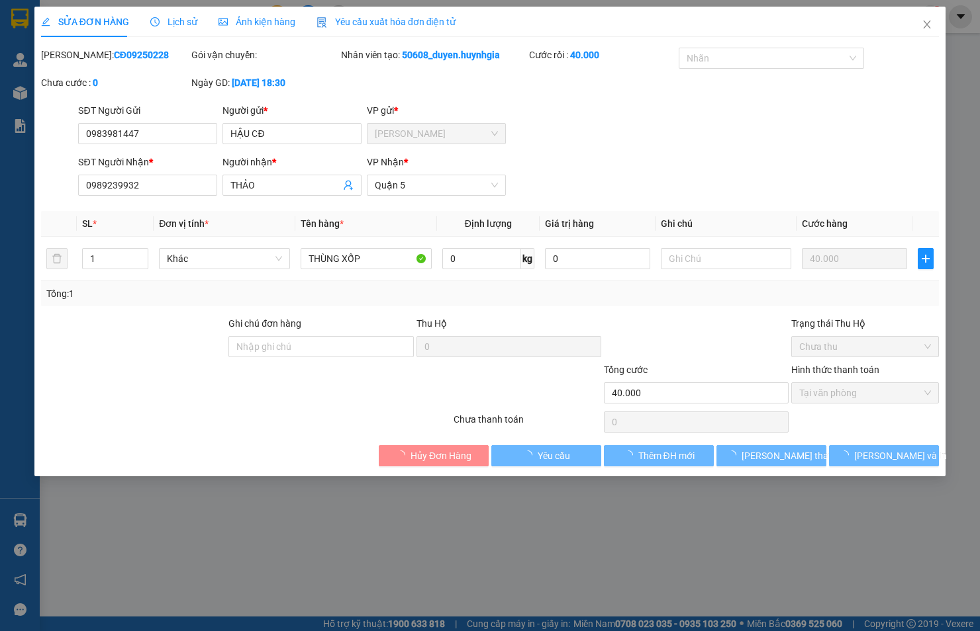
type input "0983981447"
type input "HẬU CĐ"
type input "0989239932"
type input "THẢO"
type input "40.000"
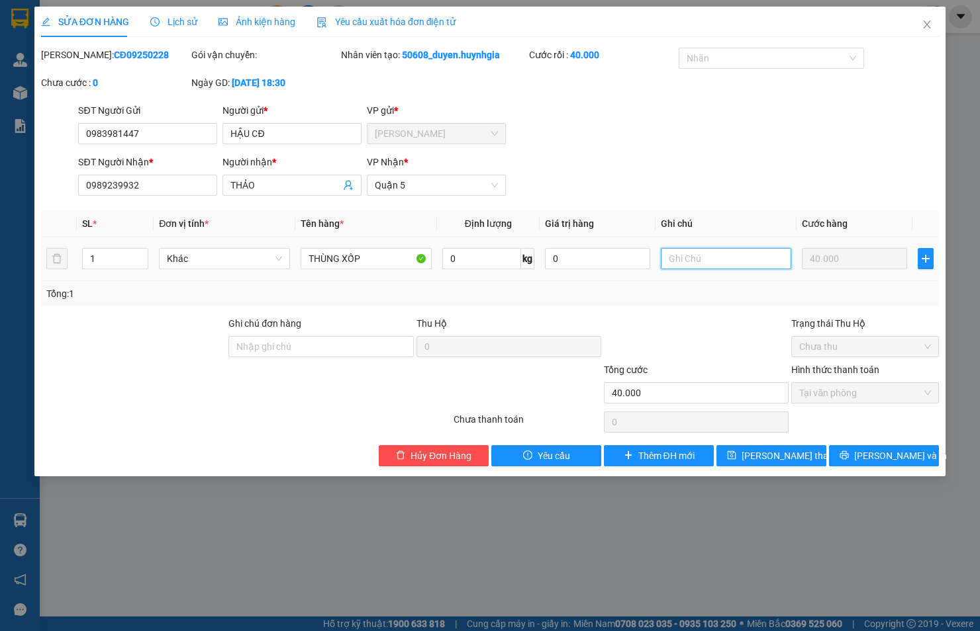
click at [679, 259] on input "text" at bounding box center [726, 258] width 131 height 21
type input "TÂN PHÚ"
click at [849, 452] on button "[PERSON_NAME] và In" at bounding box center [884, 455] width 110 height 21
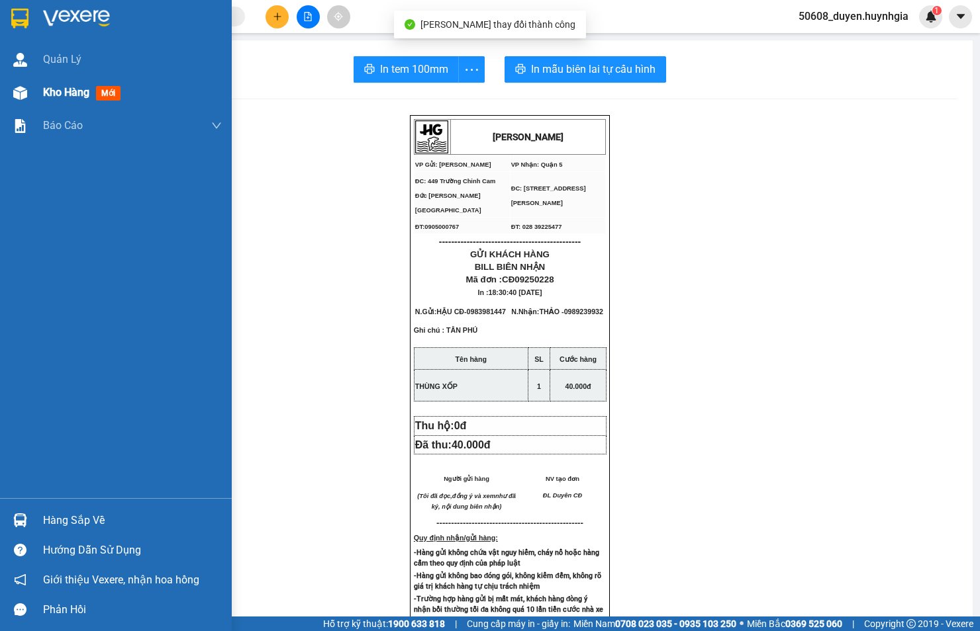
click at [17, 84] on div at bounding box center [20, 92] width 23 height 23
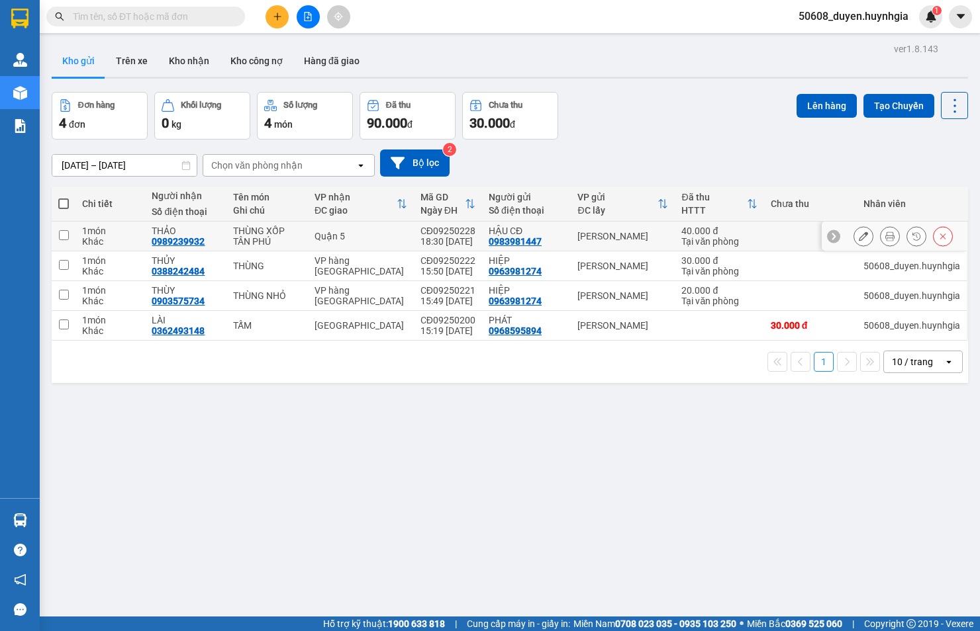
click at [68, 235] on input "checkbox" at bounding box center [64, 235] width 10 height 10
checkbox input "true"
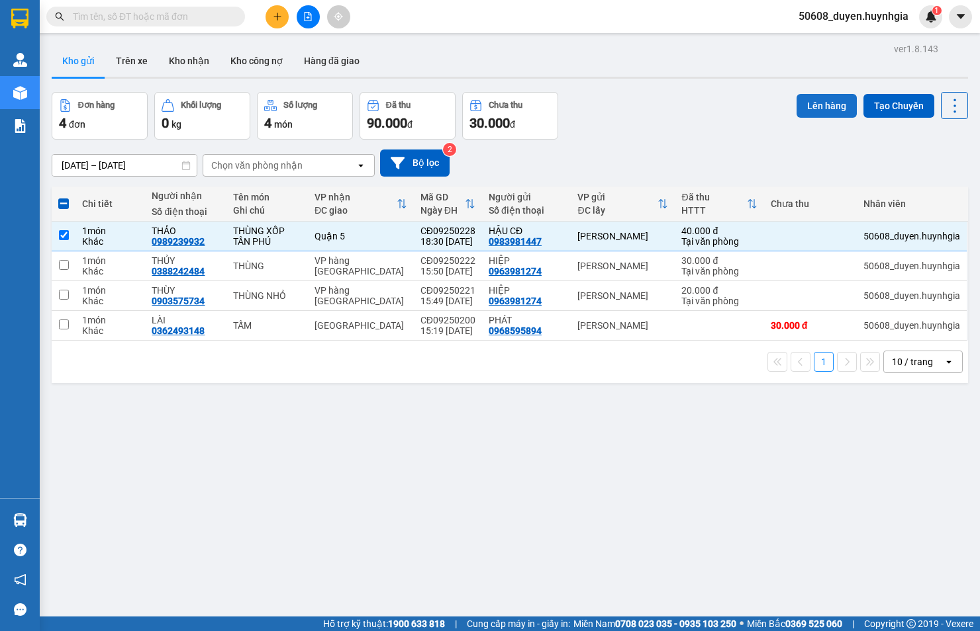
click at [821, 101] on button "Lên hàng" at bounding box center [826, 106] width 60 height 24
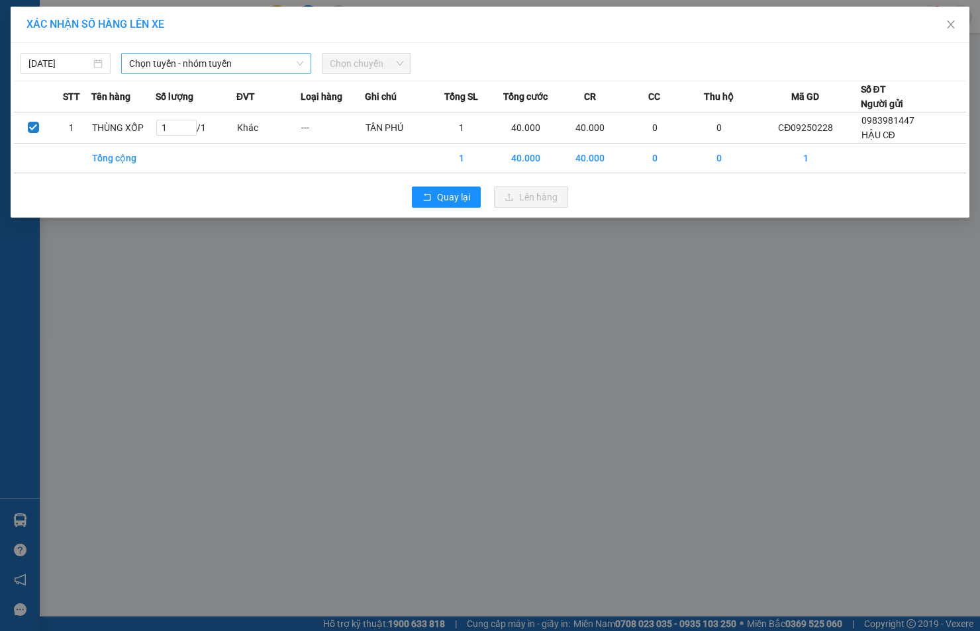
click at [199, 63] on span "Chọn tuyến - nhóm tuyến" at bounding box center [216, 64] width 174 height 20
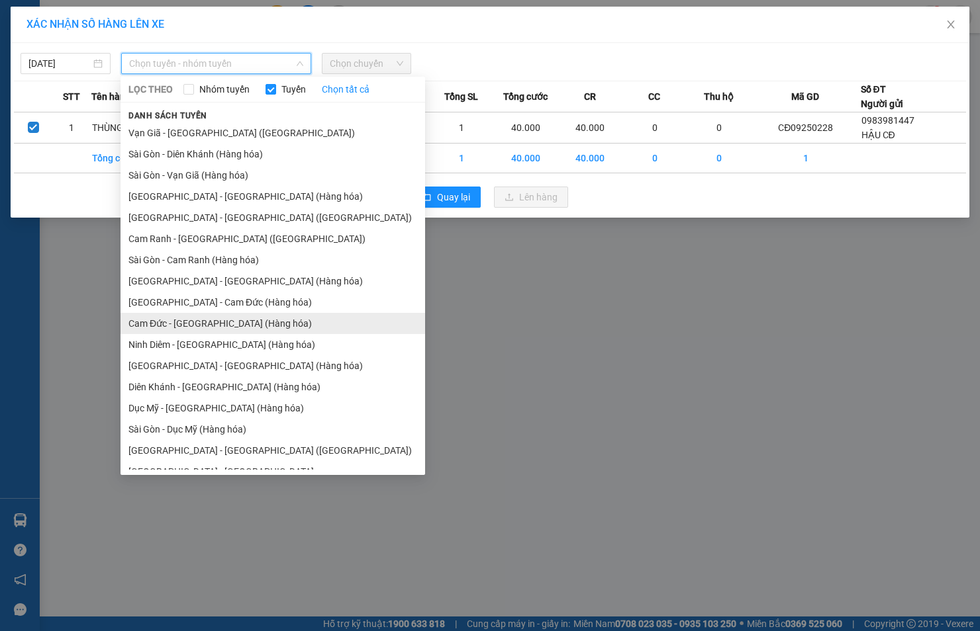
click at [167, 318] on li "Cam Đức - [GEOGRAPHIC_DATA] (Hàng hóa)" at bounding box center [272, 323] width 304 height 21
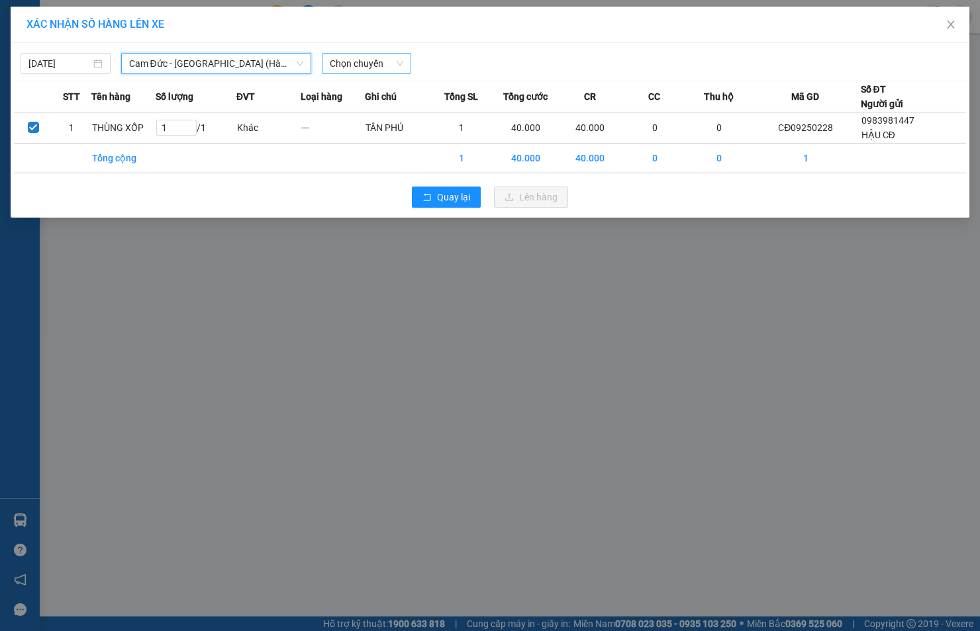
click at [367, 58] on span "Chọn chuyến" at bounding box center [367, 64] width 74 height 20
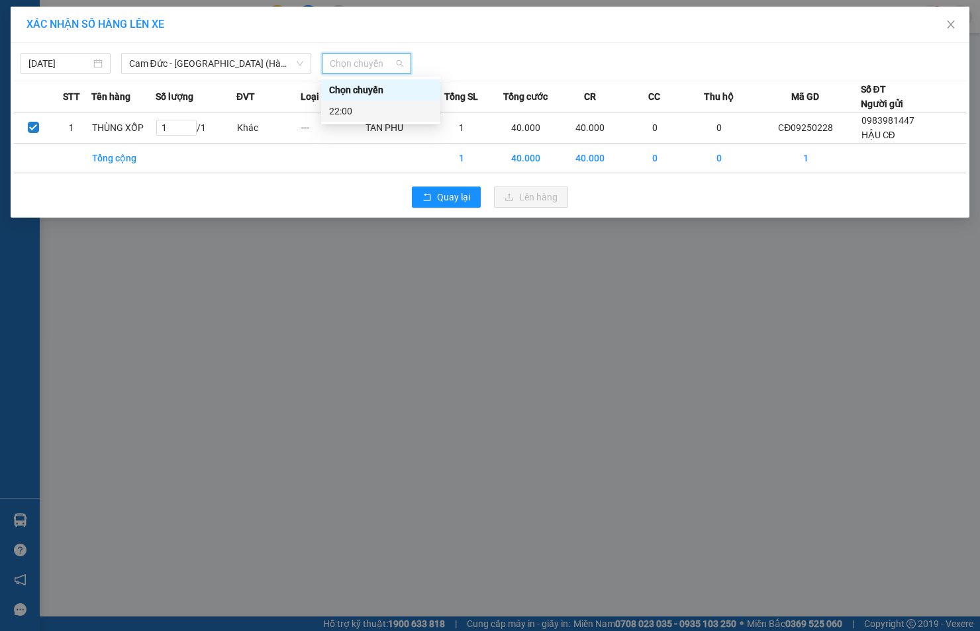
click at [351, 105] on div "22:00" at bounding box center [380, 111] width 103 height 15
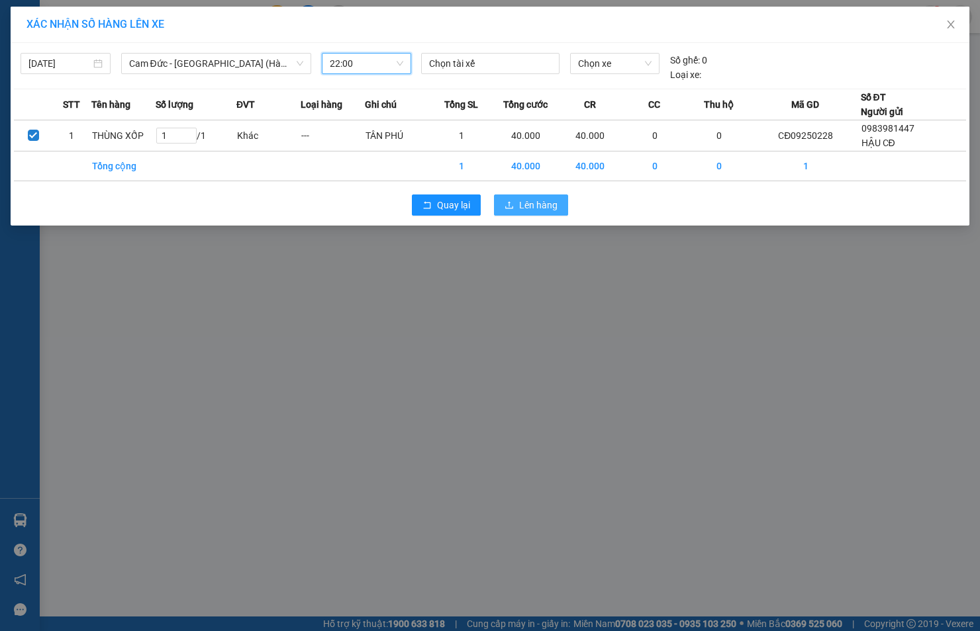
click at [507, 199] on button "Lên hàng" at bounding box center [531, 205] width 74 height 21
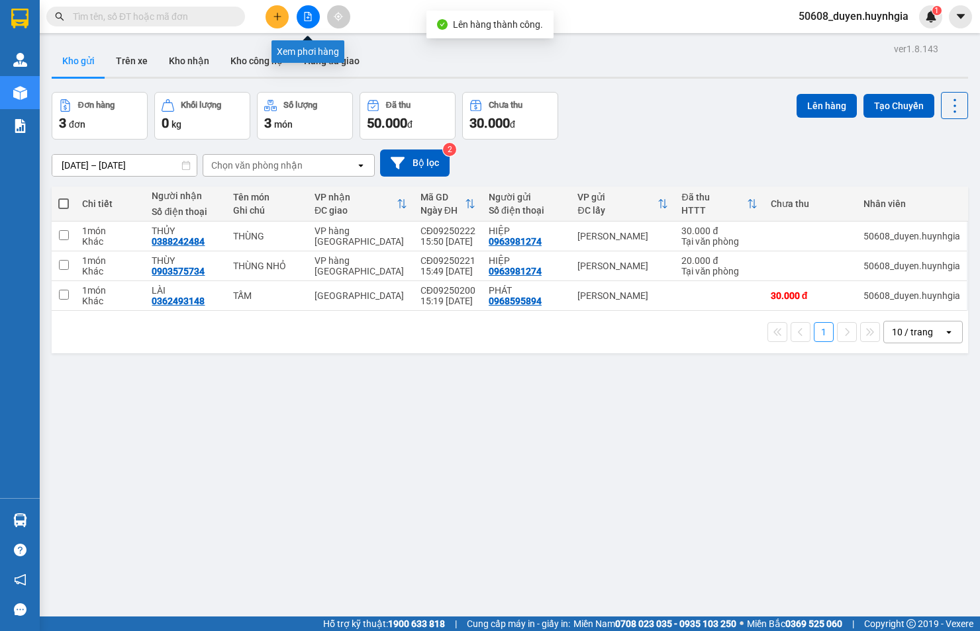
click at [309, 16] on icon "file-add" at bounding box center [307, 16] width 9 height 9
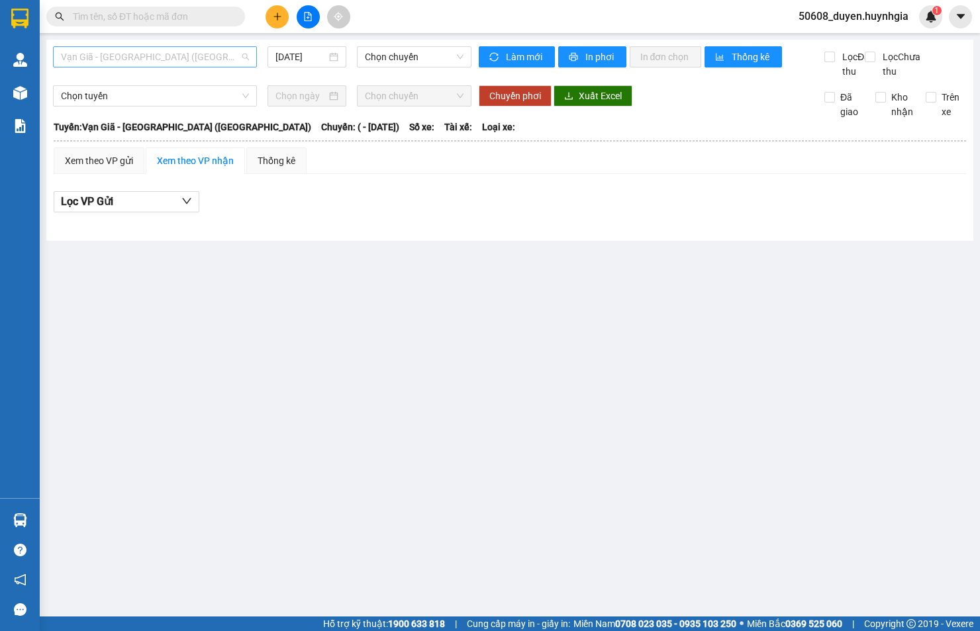
drag, startPoint x: 186, startPoint y: 52, endPoint x: 180, endPoint y: 60, distance: 10.5
click at [185, 52] on span "Vạn Giã - [GEOGRAPHIC_DATA] ([GEOGRAPHIC_DATA])" at bounding box center [155, 57] width 188 height 20
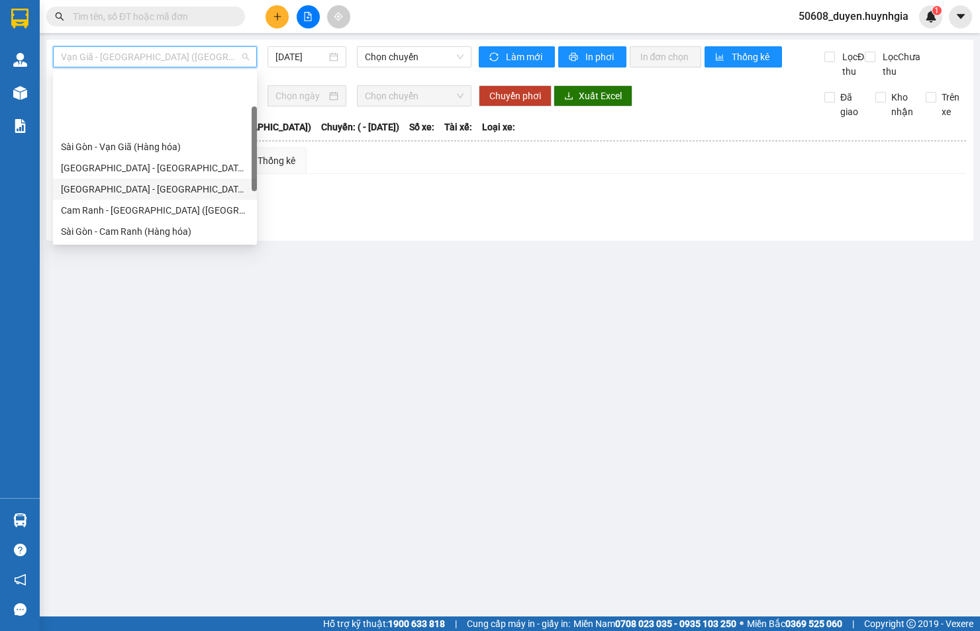
scroll to position [73, 0]
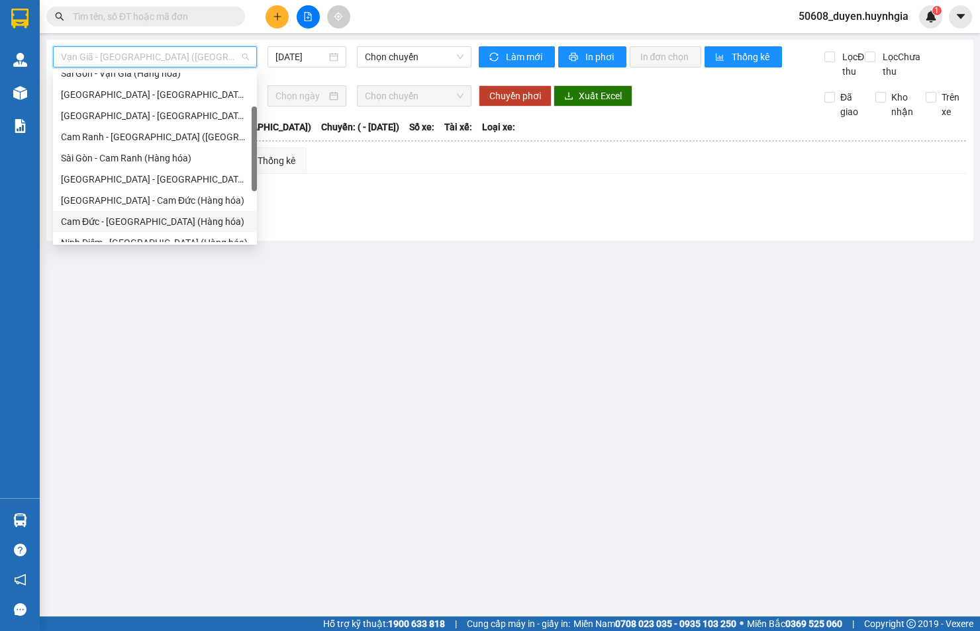
click at [107, 228] on div "Cam Đức - [GEOGRAPHIC_DATA] (Hàng hóa)" at bounding box center [155, 221] width 188 height 15
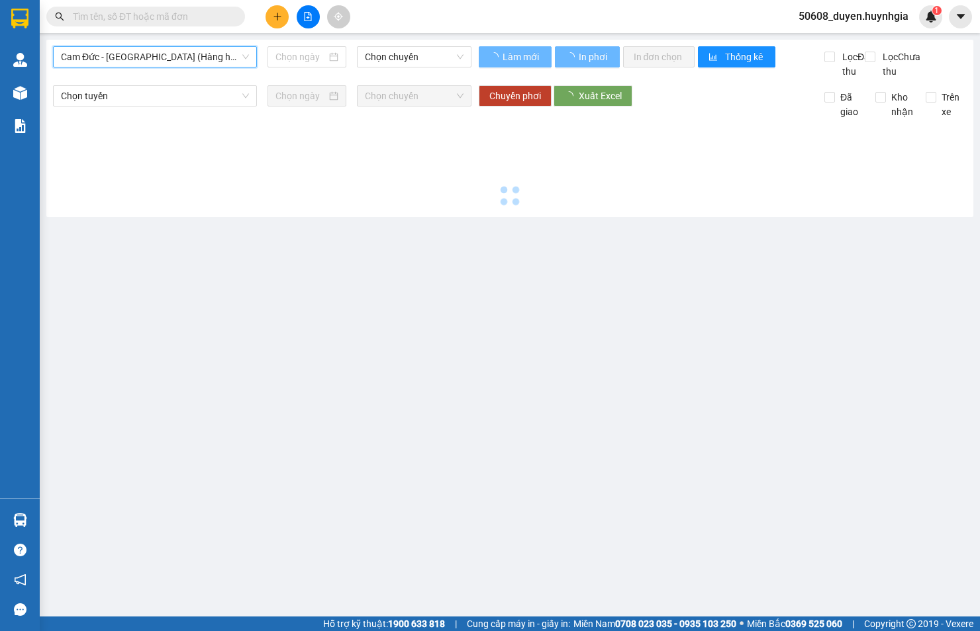
type input "[DATE]"
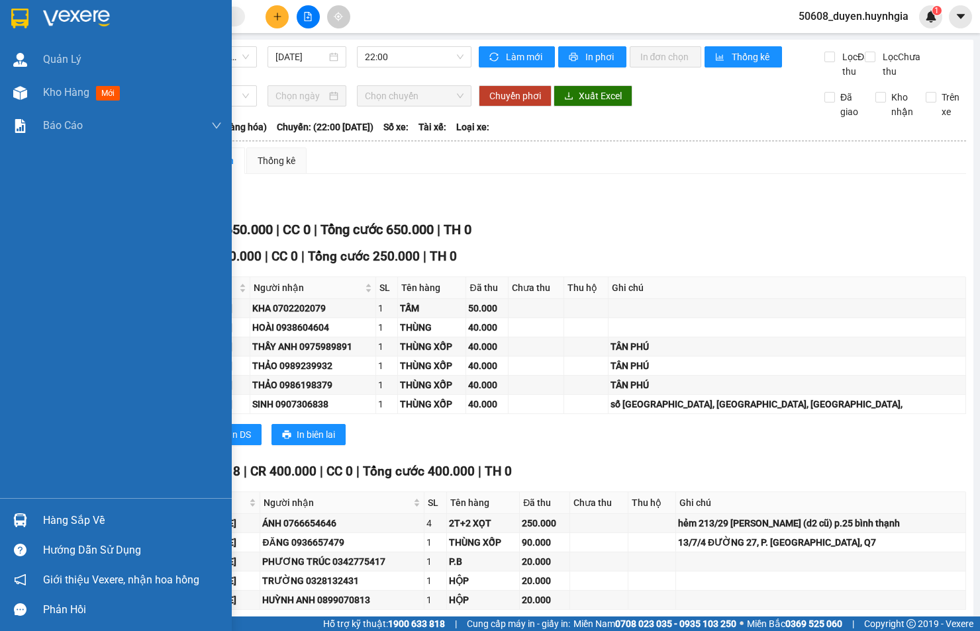
click at [25, 336] on div "Quản [PERSON_NAME] hàng mới Báo cáo Báo cáo dòng tiền (nhân viên) - mới Báo cáo…" at bounding box center [116, 270] width 232 height 455
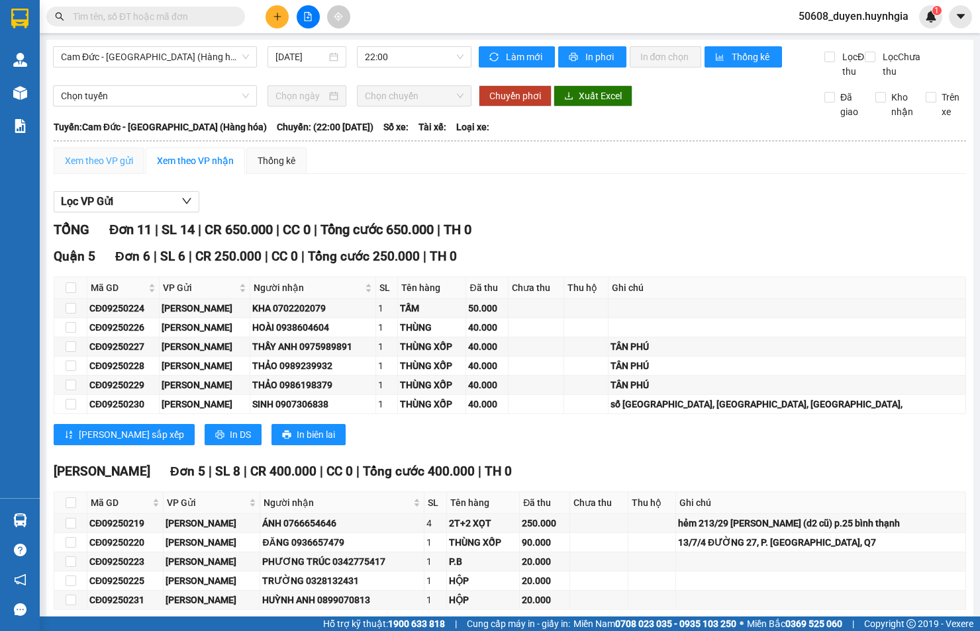
click at [55, 174] on div "Xem theo VP gửi" at bounding box center [99, 161] width 91 height 26
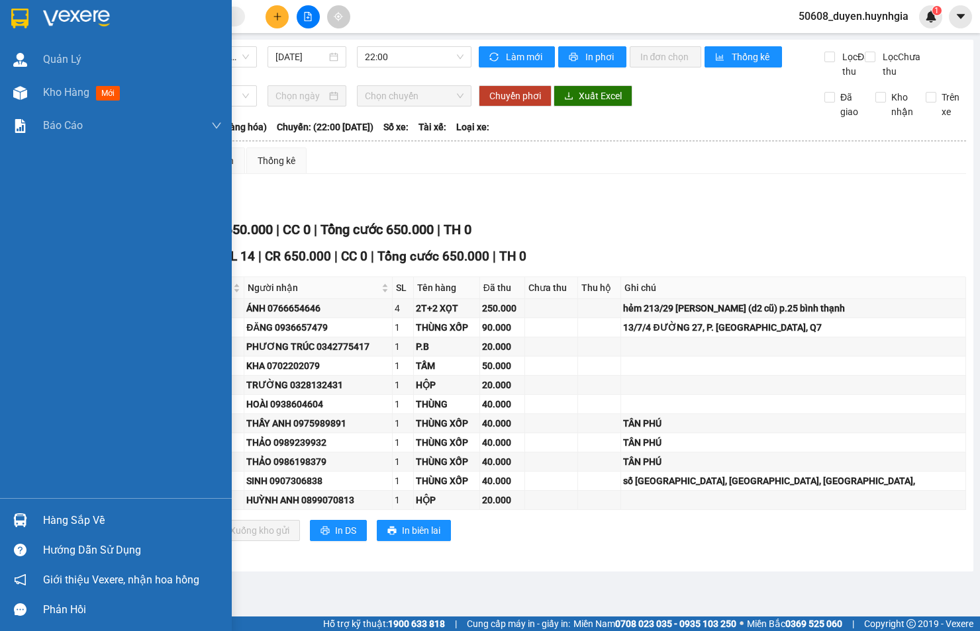
click at [27, 441] on div "Quản [PERSON_NAME] hàng mới Báo cáo Báo cáo dòng tiền (nhân viên) - mới Báo cáo…" at bounding box center [116, 270] width 232 height 455
click at [21, 421] on div "Quản [PERSON_NAME] hàng mới Báo cáo Báo cáo dòng tiền (nhân viên) - mới Báo cáo…" at bounding box center [116, 270] width 232 height 455
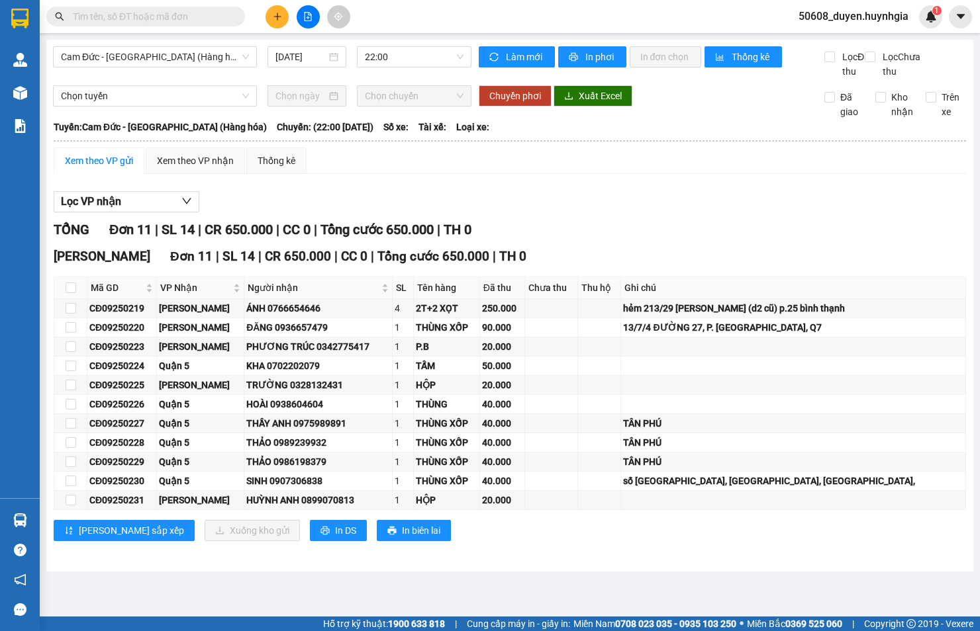
click at [531, 213] on div "Lọc VP nhận" at bounding box center [510, 202] width 912 height 22
click at [270, 22] on button at bounding box center [276, 16] width 23 height 23
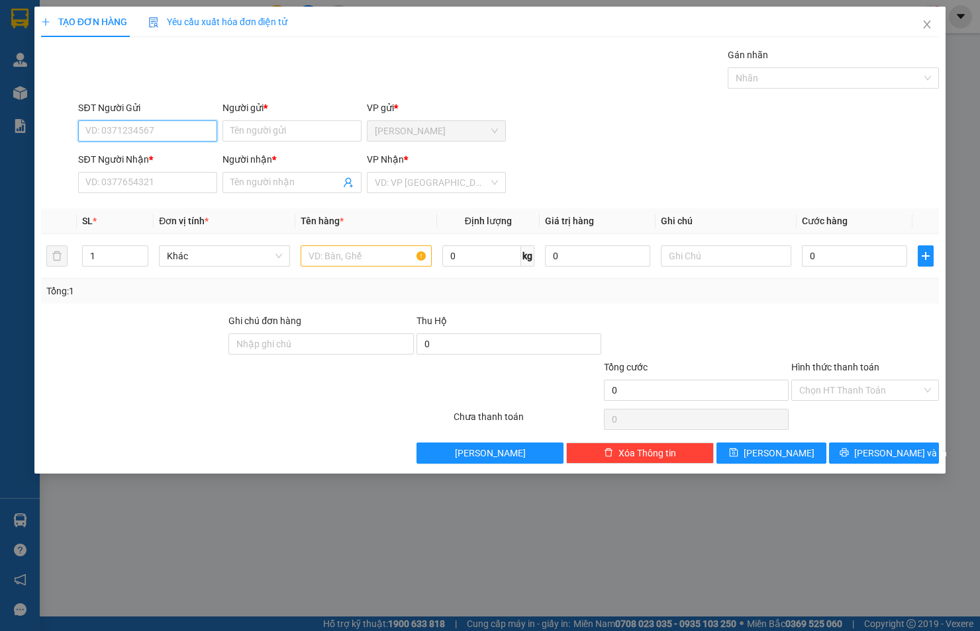
click at [121, 134] on input "SĐT Người Gửi" at bounding box center [147, 130] width 139 height 21
click at [128, 160] on div "0973017237 - THỊNH" at bounding box center [147, 157] width 123 height 15
type input "0973017237"
type input "THỊNH"
type input "0905401737"
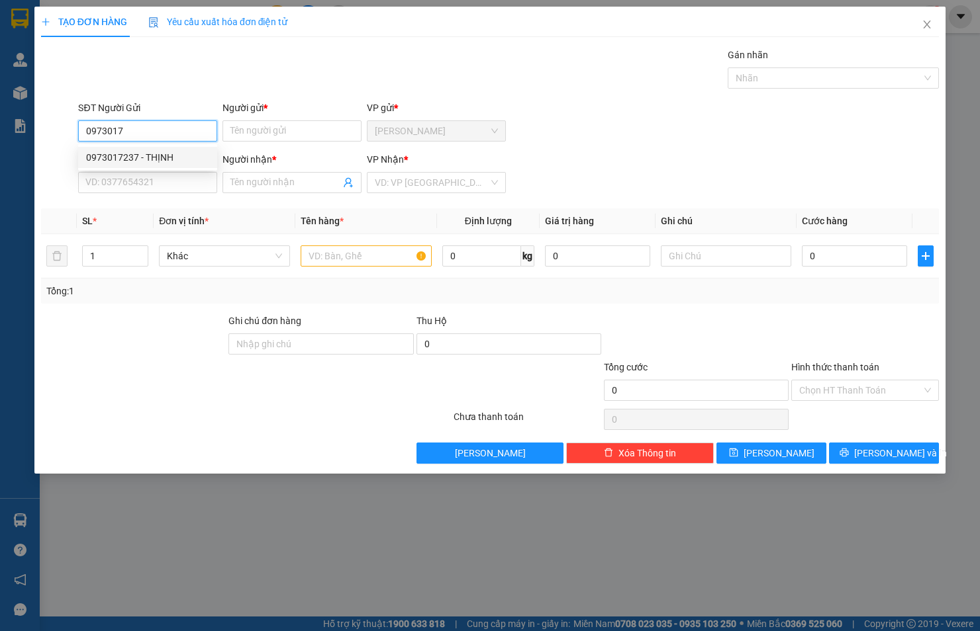
type input "Tuyền"
type input "0973017237"
click at [313, 258] on input "text" at bounding box center [365, 256] width 131 height 21
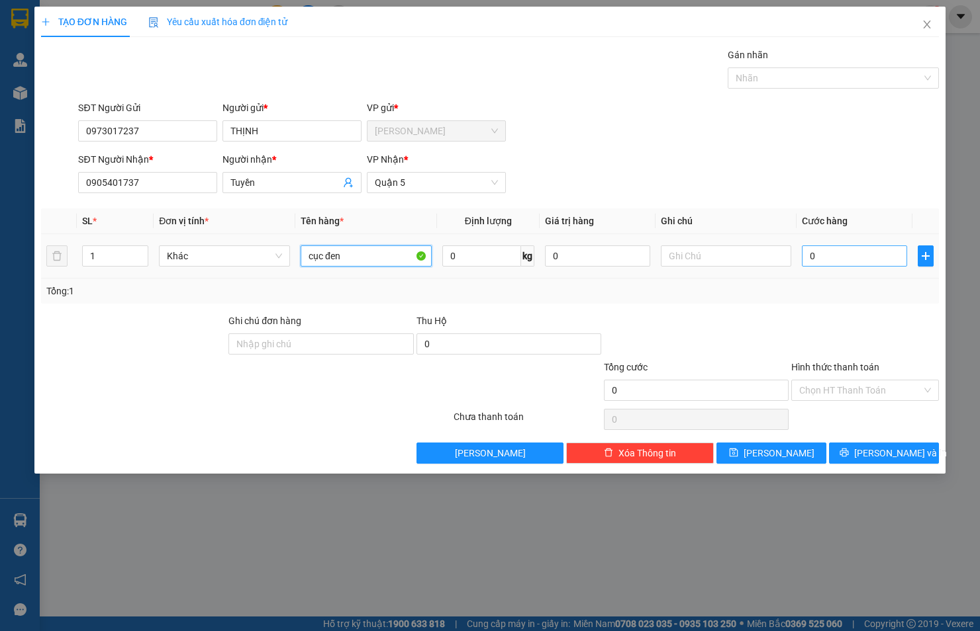
type input "cục đen"
click at [812, 252] on input "0" at bounding box center [853, 256] width 105 height 21
type input "3"
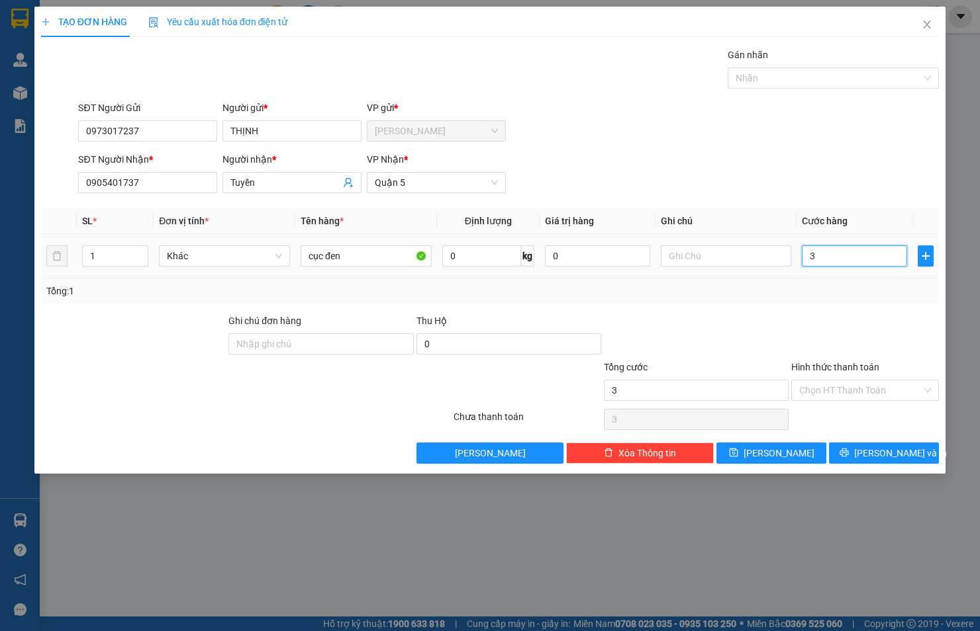
type input "30"
type input "30.000"
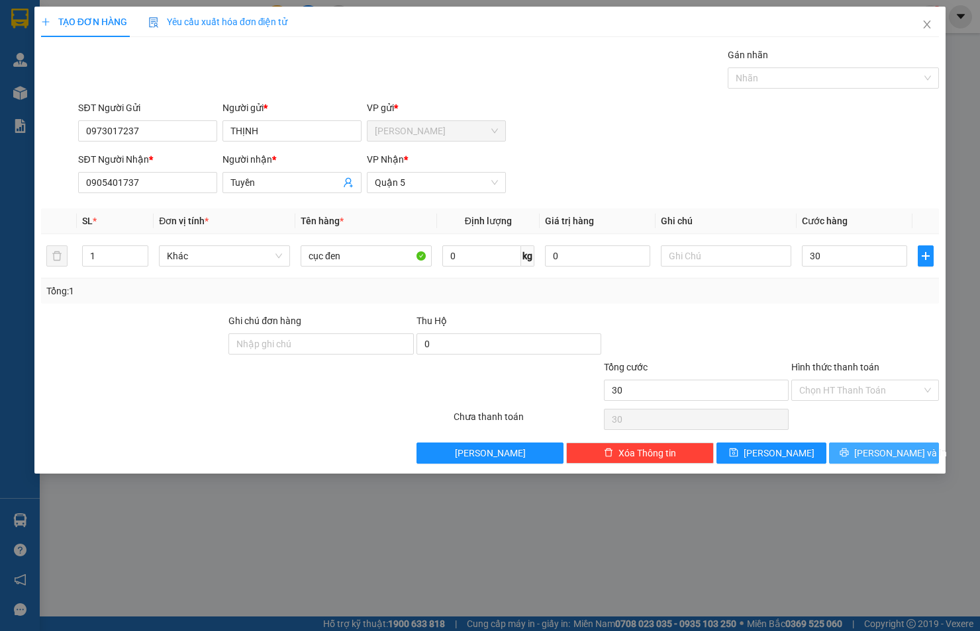
type input "30.000"
click at [848, 451] on icon "printer" at bounding box center [843, 452] width 9 height 9
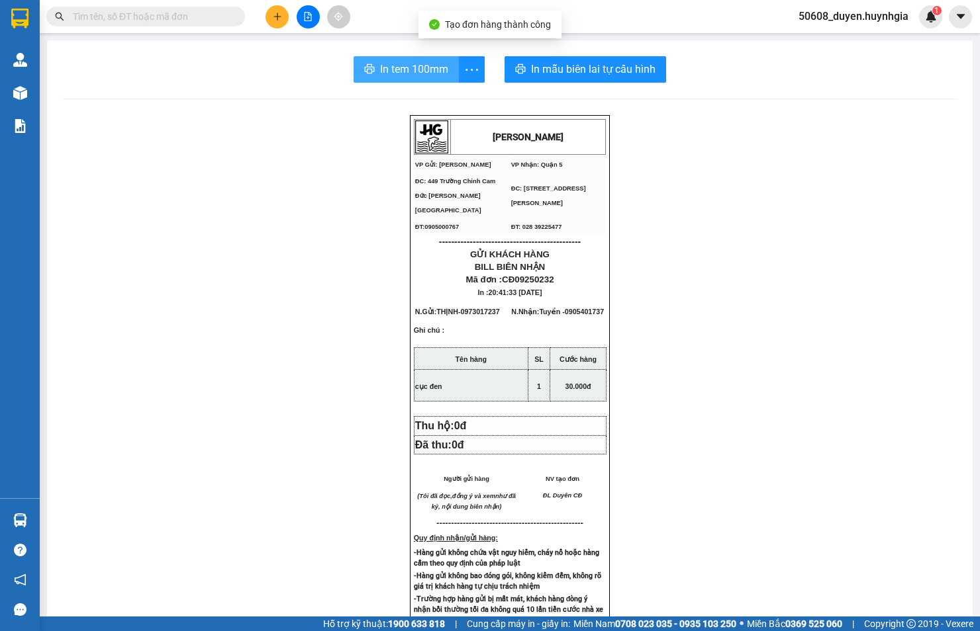
click at [373, 68] on button "In tem 100mm" at bounding box center [405, 69] width 105 height 26
click at [276, 15] on icon "plus" at bounding box center [277, 16] width 9 height 9
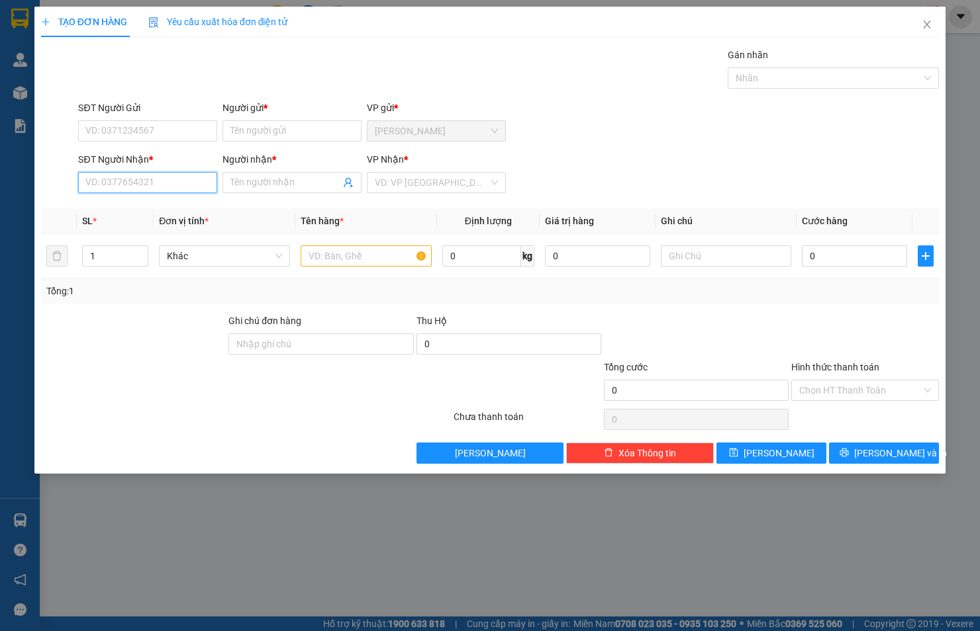
click at [158, 173] on input "SĐT Người Nhận *" at bounding box center [147, 182] width 139 height 21
click at [163, 209] on div "0862781838 - VƯƠNG" at bounding box center [147, 209] width 123 height 15
type input "0862781838"
type input "VƯƠNG"
type input "0862781838"
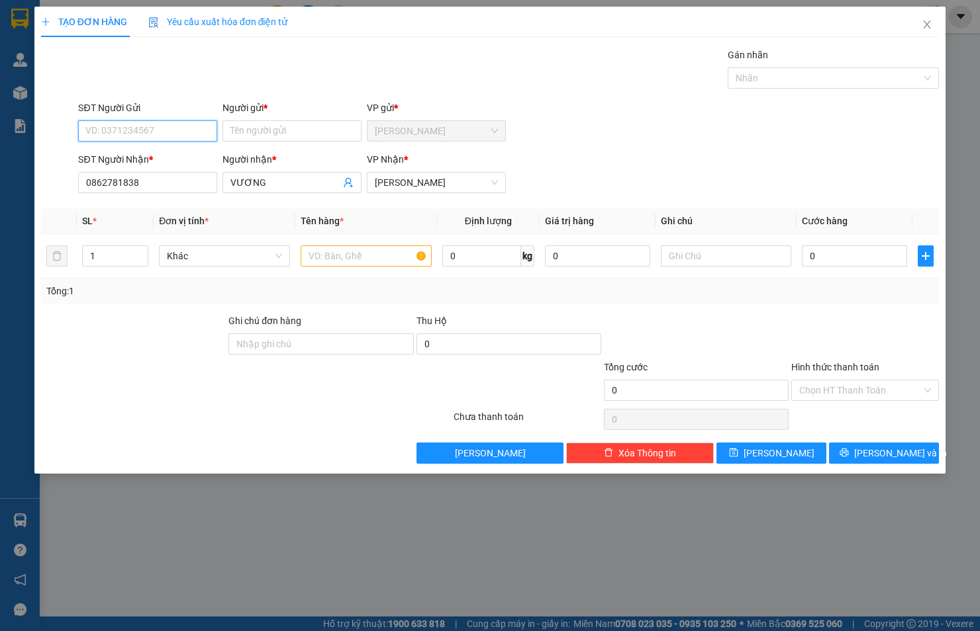
click at [162, 137] on input "SĐT Người Gửi" at bounding box center [147, 130] width 139 height 21
click at [155, 172] on div "0358807456 - MẪN CĐ" at bounding box center [147, 178] width 123 height 15
type input "0358807456"
type input "MẪN CĐ"
click at [339, 260] on input "text" at bounding box center [365, 256] width 131 height 21
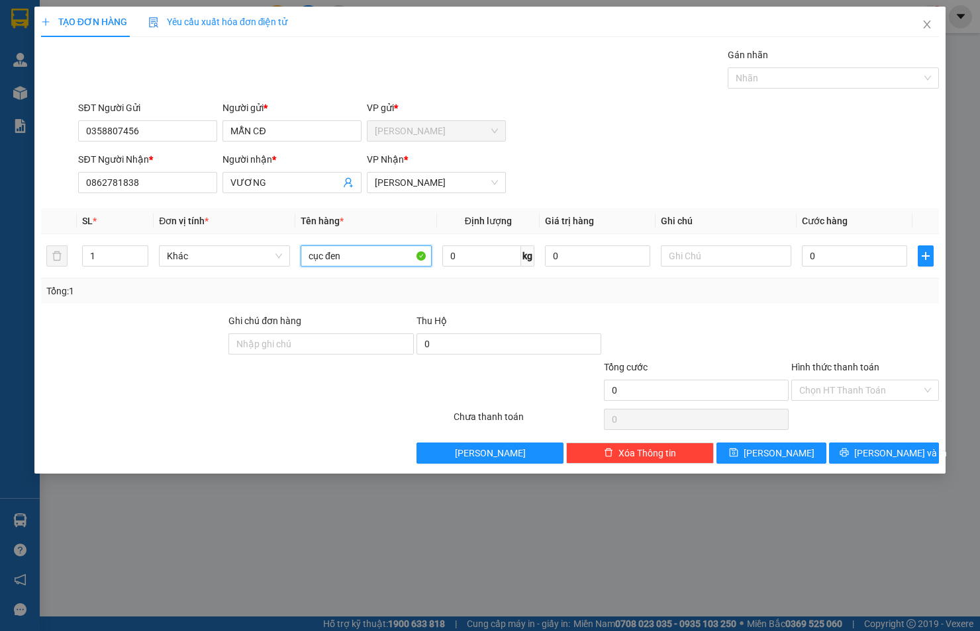
type input "cục đen"
click at [829, 263] on input "0" at bounding box center [853, 256] width 105 height 21
type input "3"
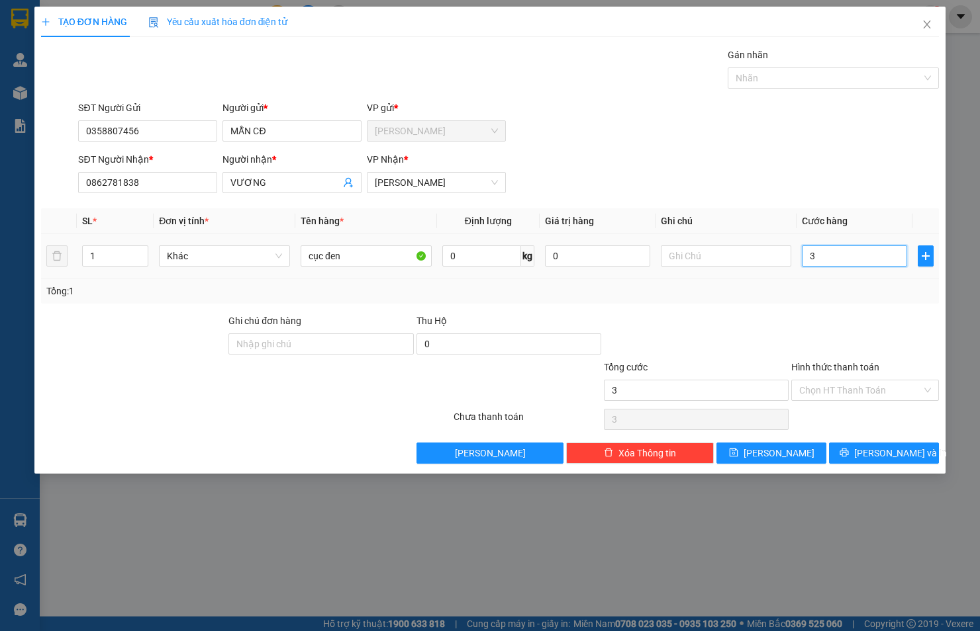
type input "30"
type input "30.000"
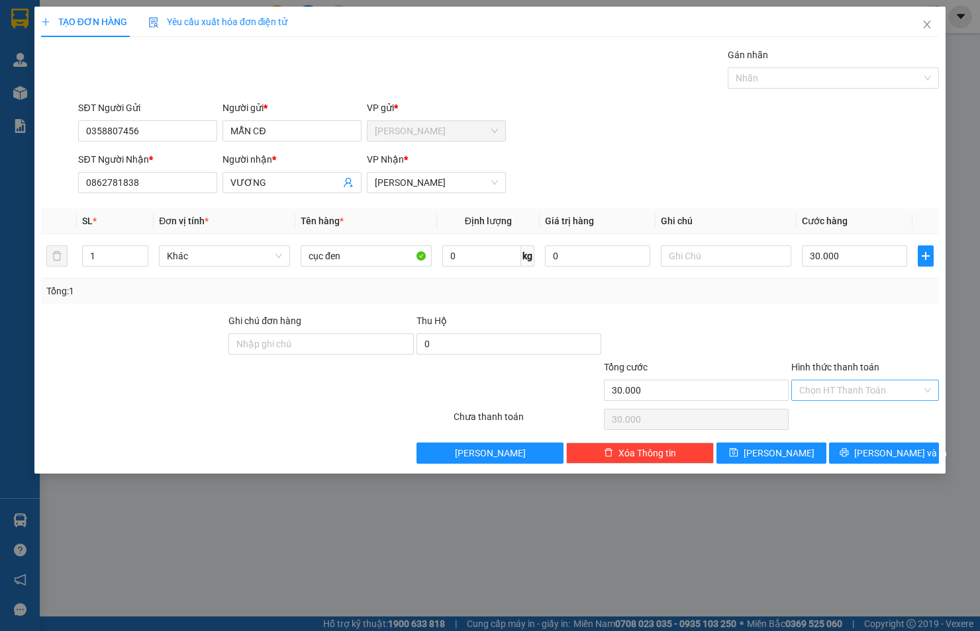
click at [845, 392] on input "Hình thức thanh toán" at bounding box center [860, 391] width 122 height 20
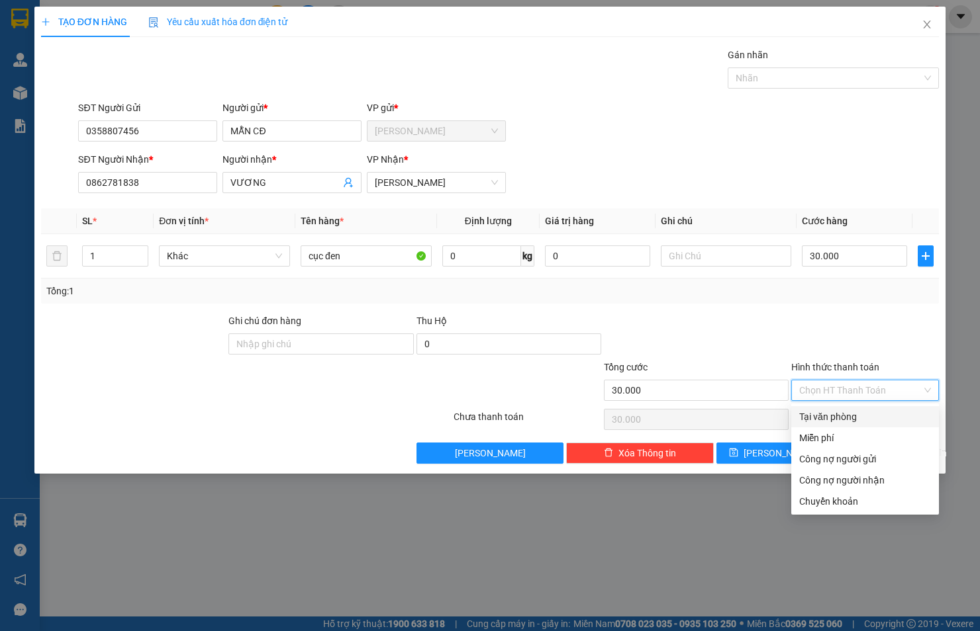
click at [844, 415] on div "Tại văn phòng" at bounding box center [865, 417] width 132 height 15
type input "0"
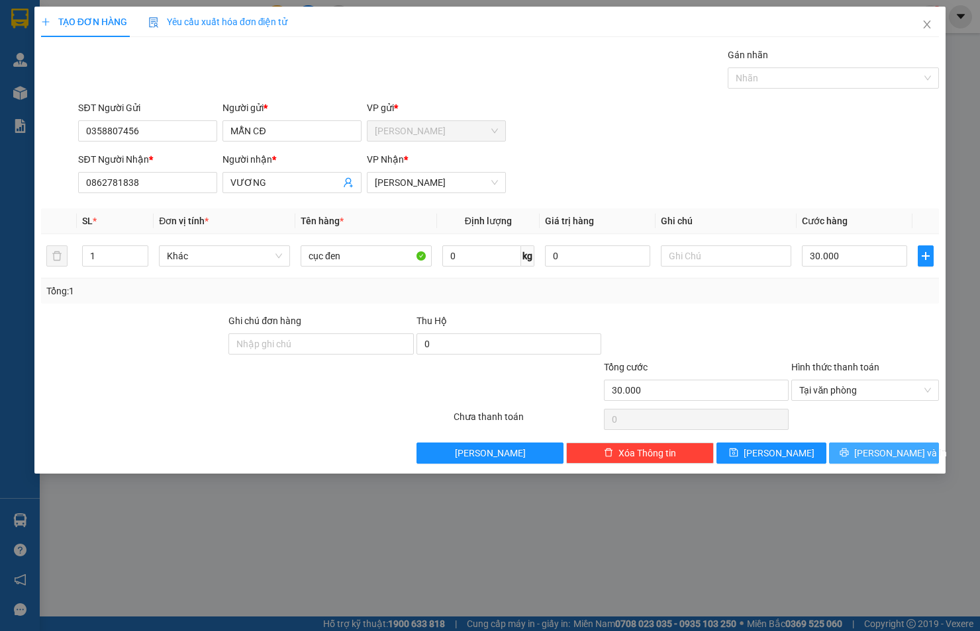
click at [876, 452] on span "[PERSON_NAME] và In" at bounding box center [900, 453] width 93 height 15
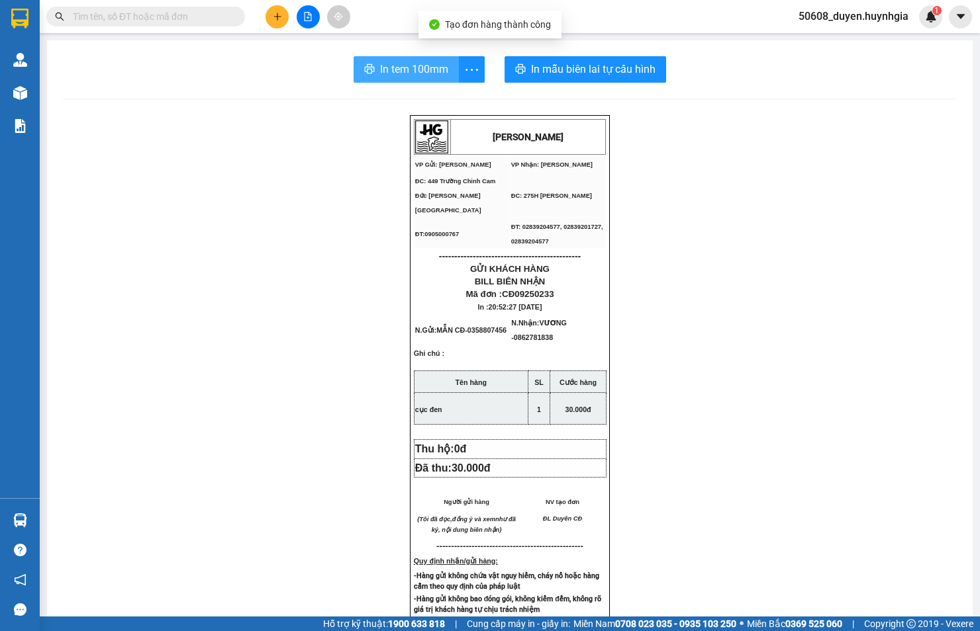
click at [438, 70] on span "In tem 100mm" at bounding box center [414, 69] width 68 height 17
